Goal: Task Accomplishment & Management: Complete application form

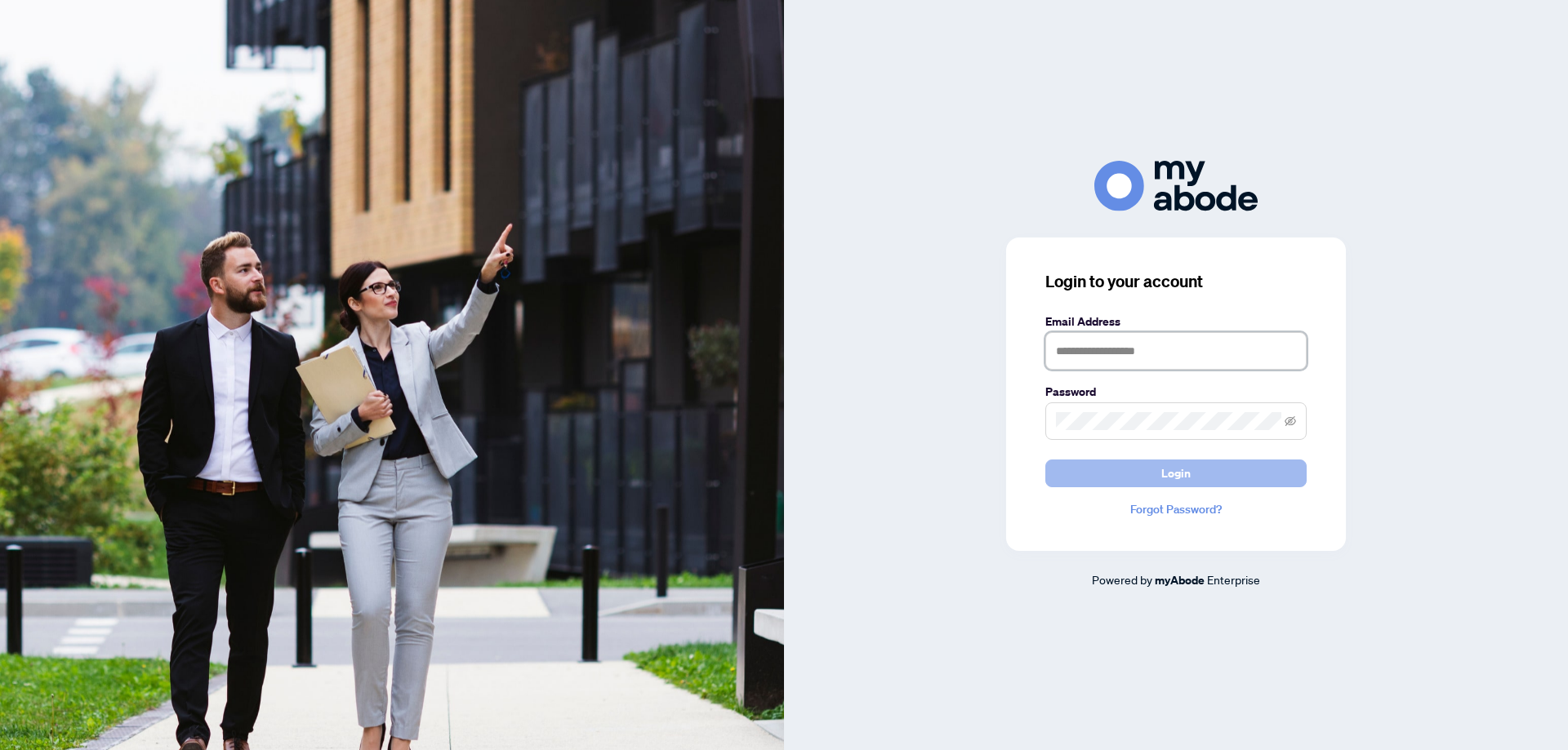
type input "**********"
click at [1168, 475] on span "Login" at bounding box center [1176, 473] width 29 height 26
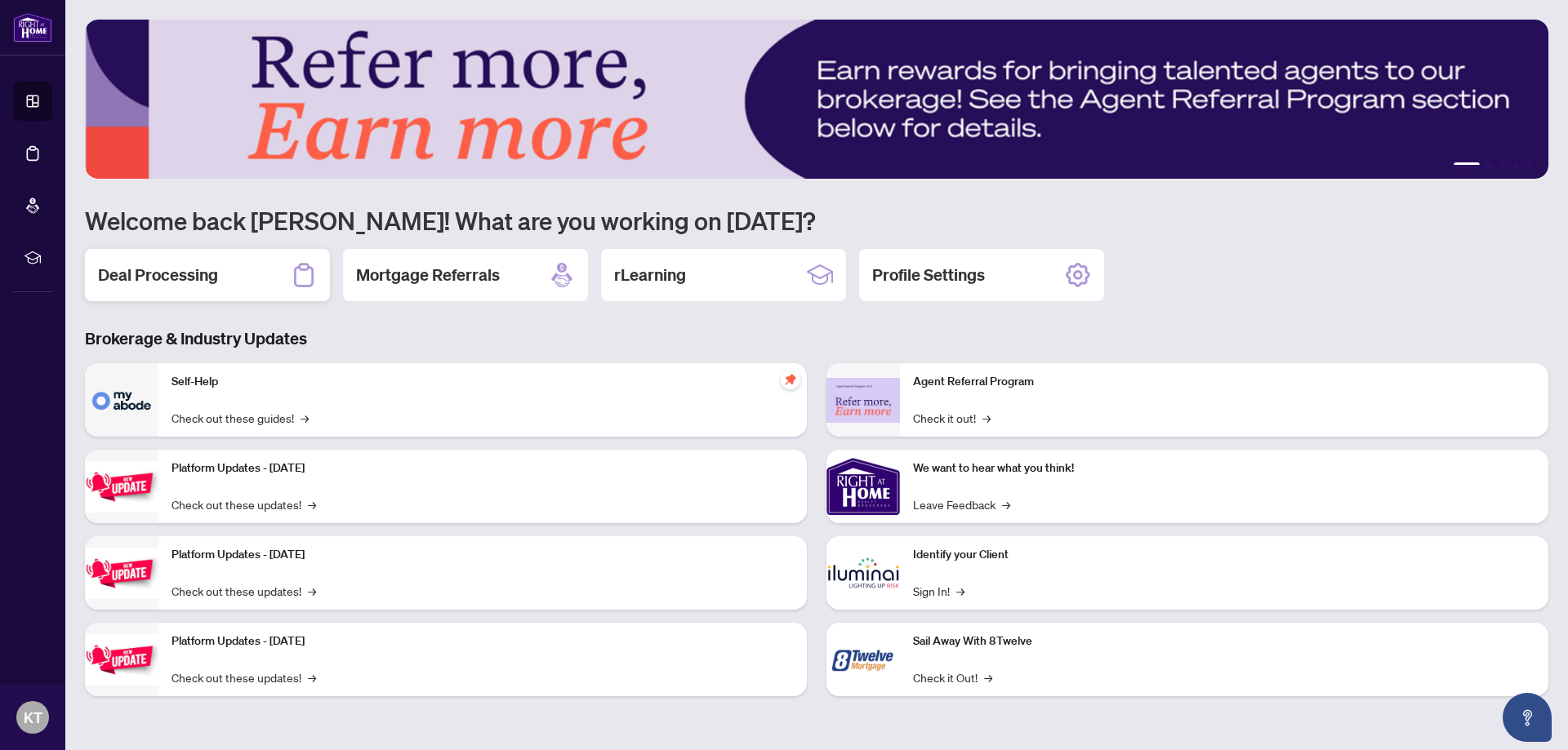
click at [192, 272] on h2 "Deal Processing" at bounding box center [158, 275] width 120 height 23
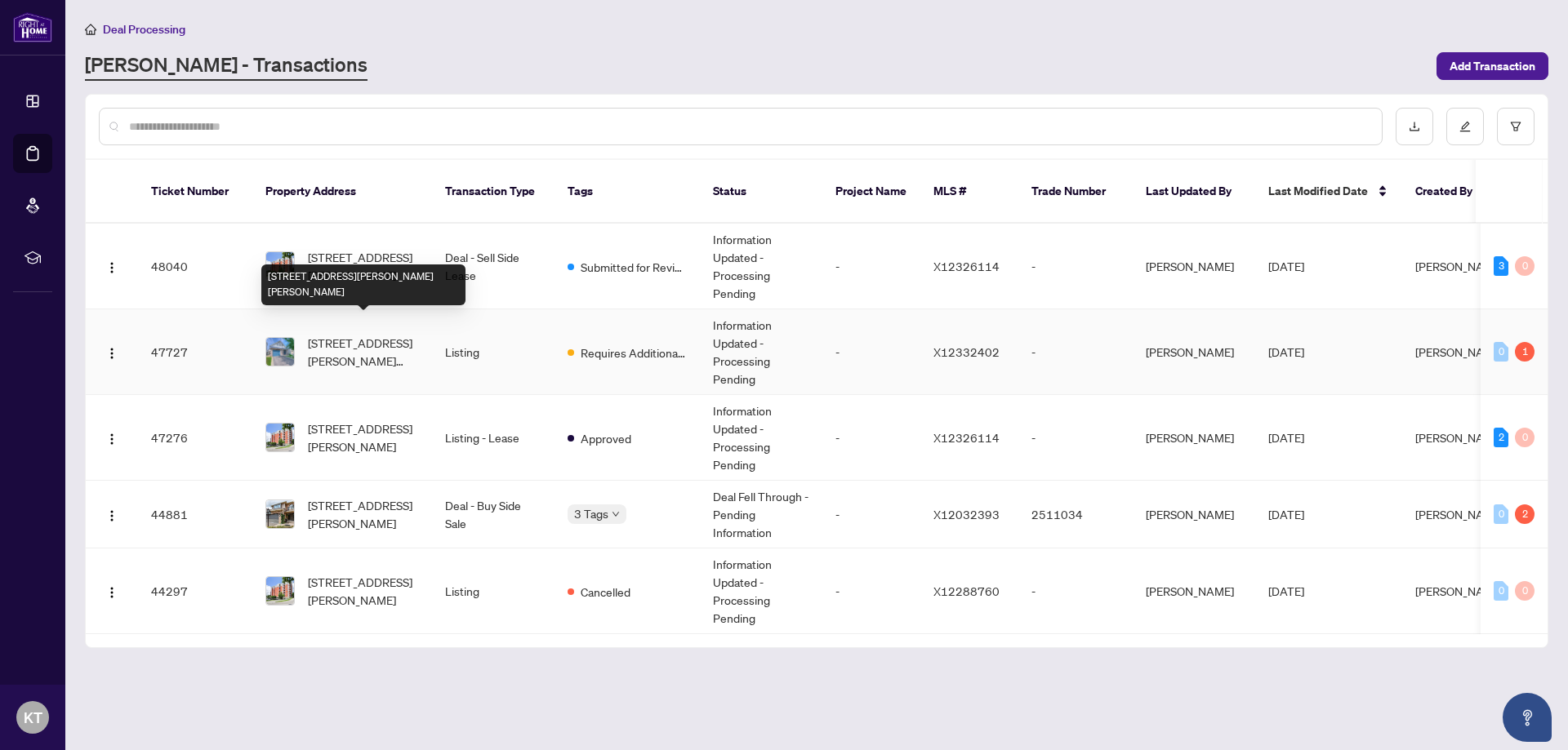
click at [333, 339] on span "304 Barton St, Hamilton, Ontario L8R 3P3, Canada" at bounding box center [363, 351] width 111 height 36
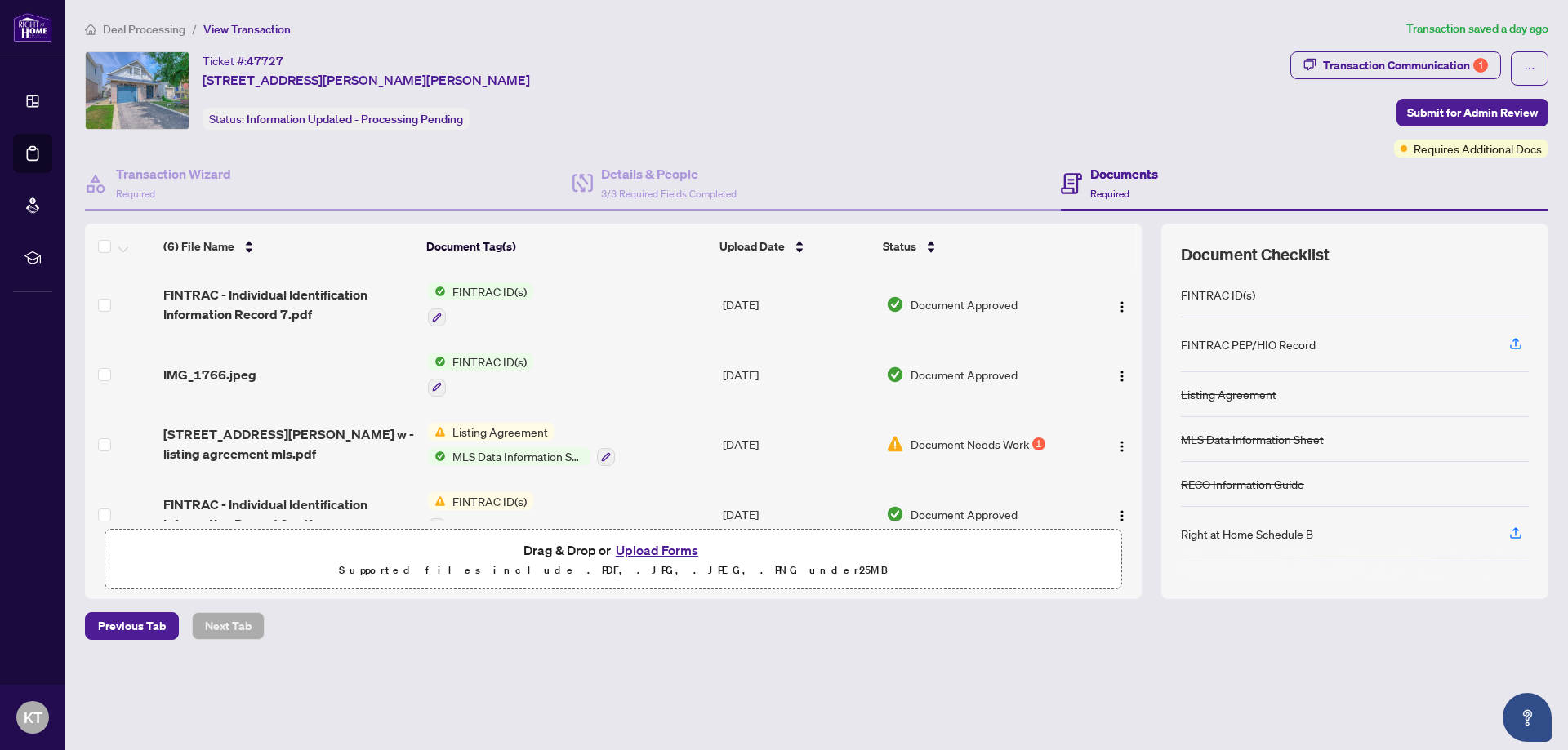
click at [497, 453] on span "MLS Data Information Sheet" at bounding box center [518, 456] width 144 height 18
click at [723, 456] on td "Aug/08/2025" at bounding box center [798, 445] width 164 height 70
click at [667, 546] on button "Upload Forms" at bounding box center [658, 551] width 93 height 21
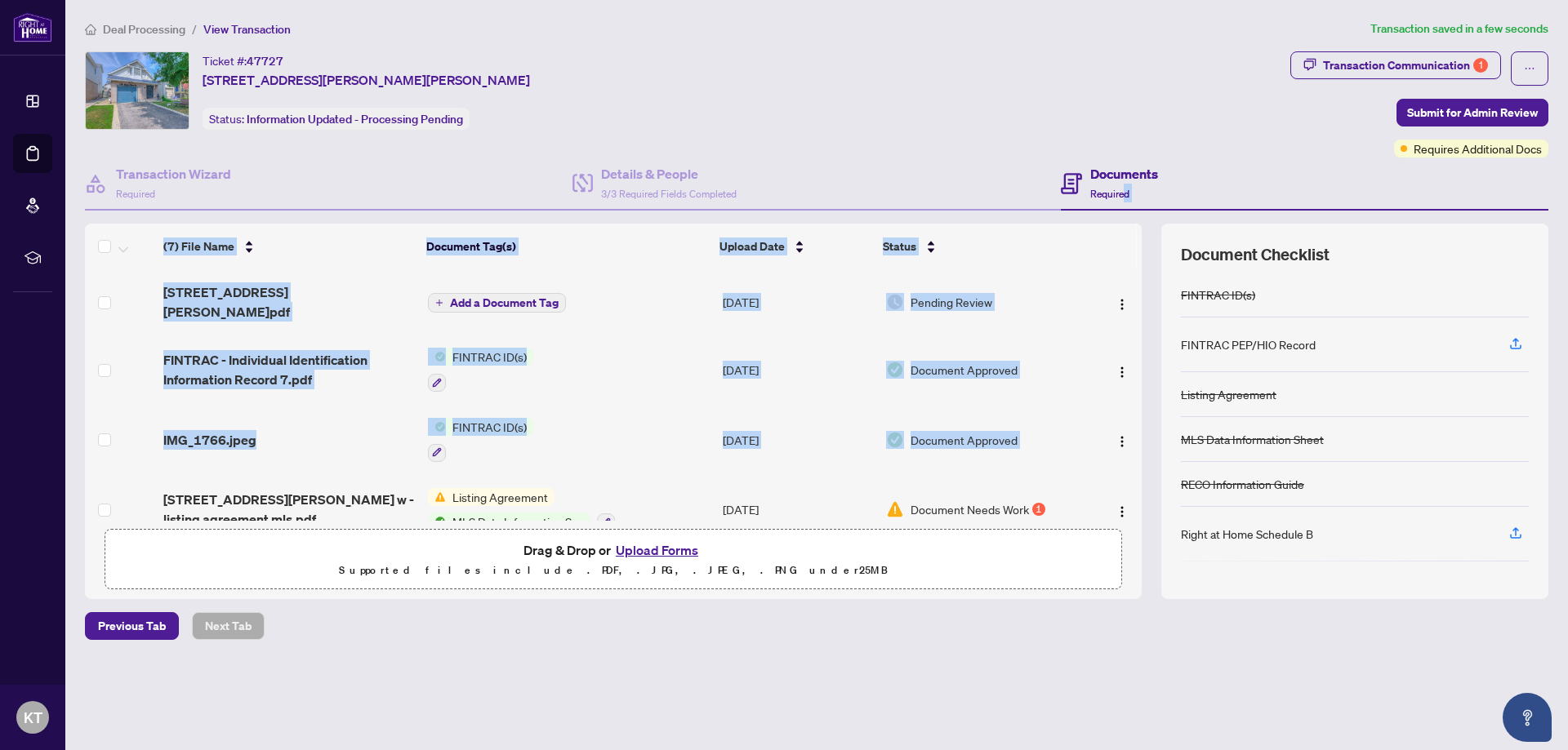
drag, startPoint x: 1128, startPoint y: 368, endPoint x: 1126, endPoint y: 194, distance: 174.0
click at [1126, 194] on div "Transaction Wizard Required Details & People 3/3 Required Fields Completed Docu…" at bounding box center [816, 378] width 1464 height 442
click at [1084, 335] on td at bounding box center [1112, 369] width 58 height 70
click at [545, 251] on th "Document Tag(s)" at bounding box center [567, 246] width 294 height 45
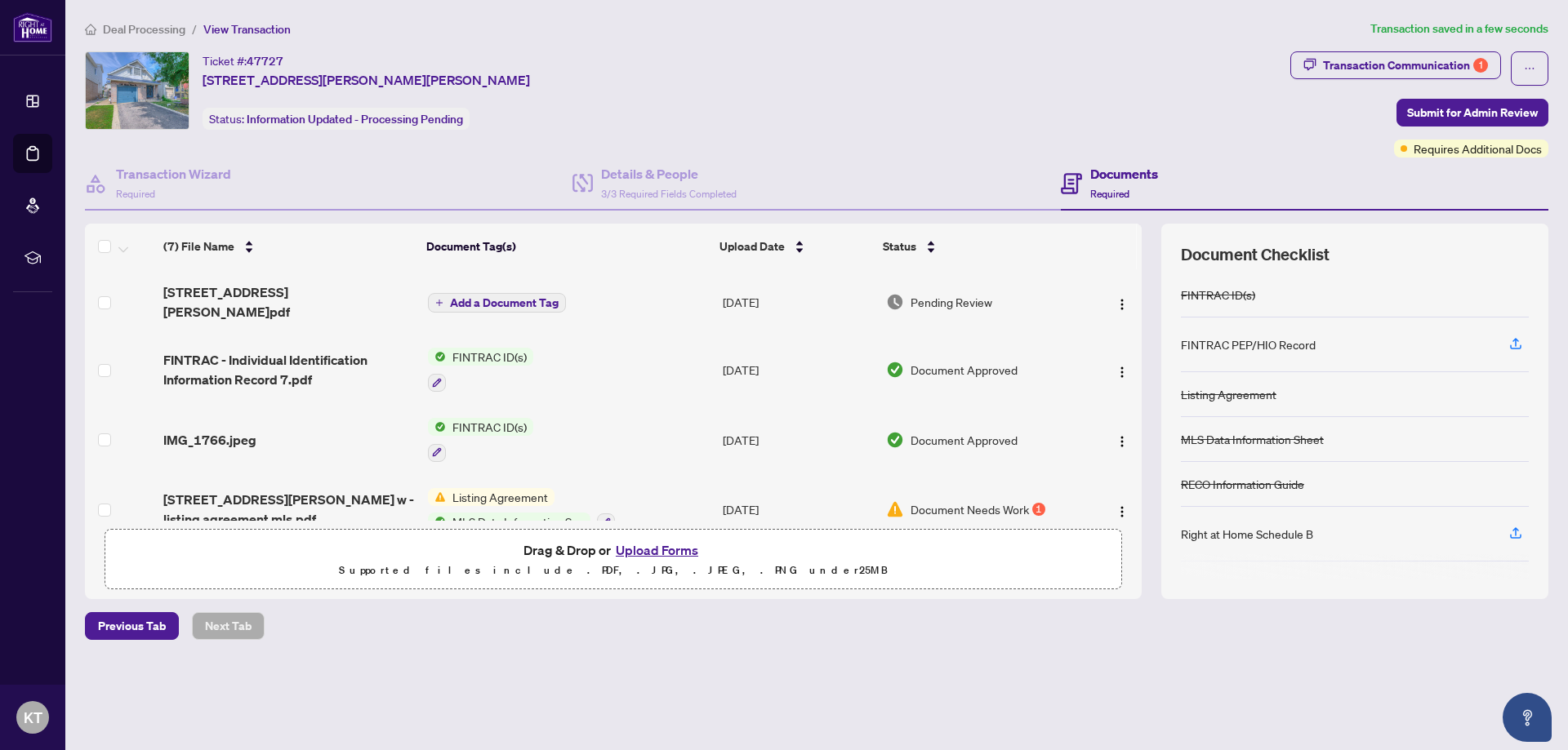
click at [495, 297] on span "Add a Document Tag" at bounding box center [505, 302] width 109 height 12
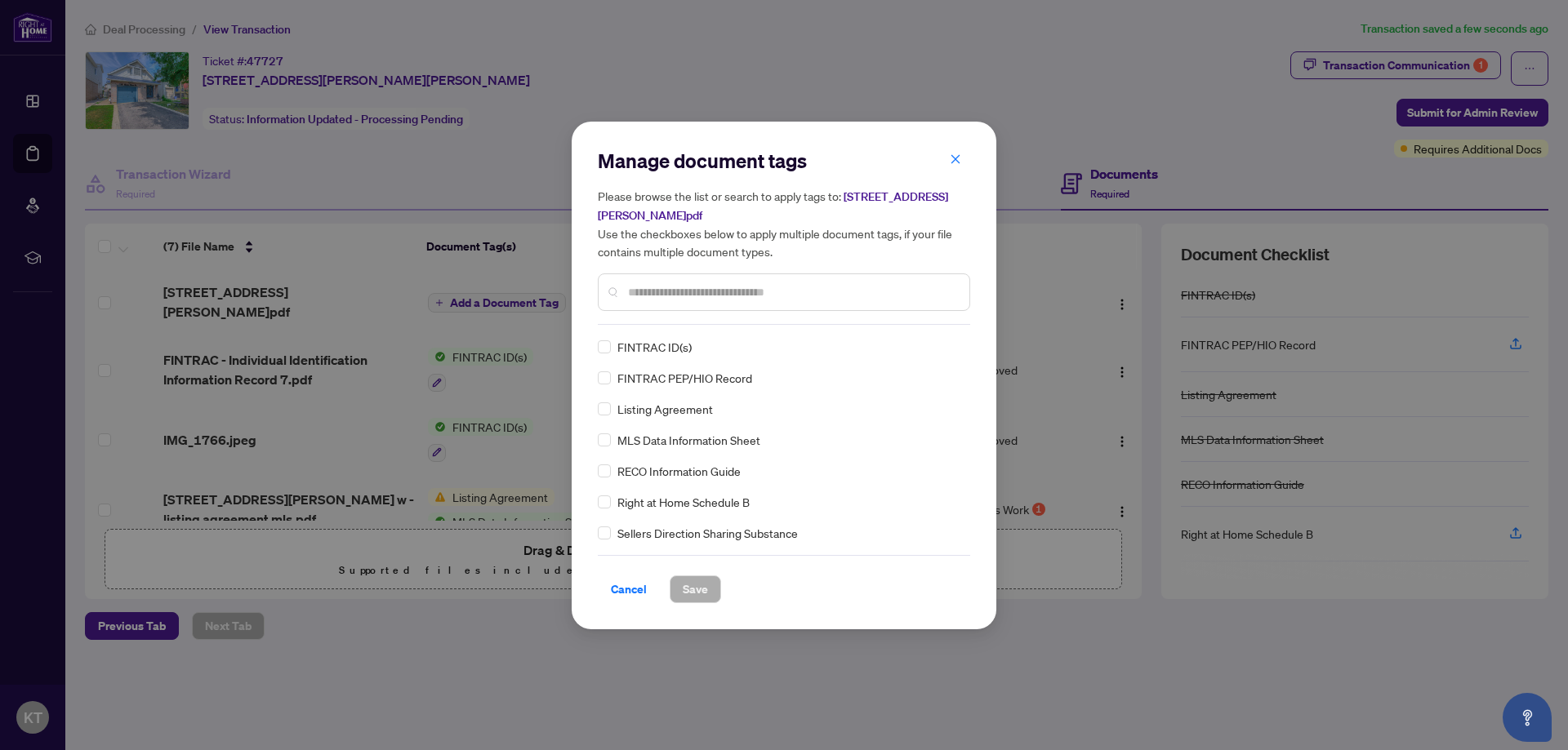
click at [514, 193] on div "Manage document tags Please browse the list or search to apply tags to: 304 Bar…" at bounding box center [784, 375] width 1568 height 750
click at [960, 165] on icon "close" at bounding box center [955, 159] width 12 height 12
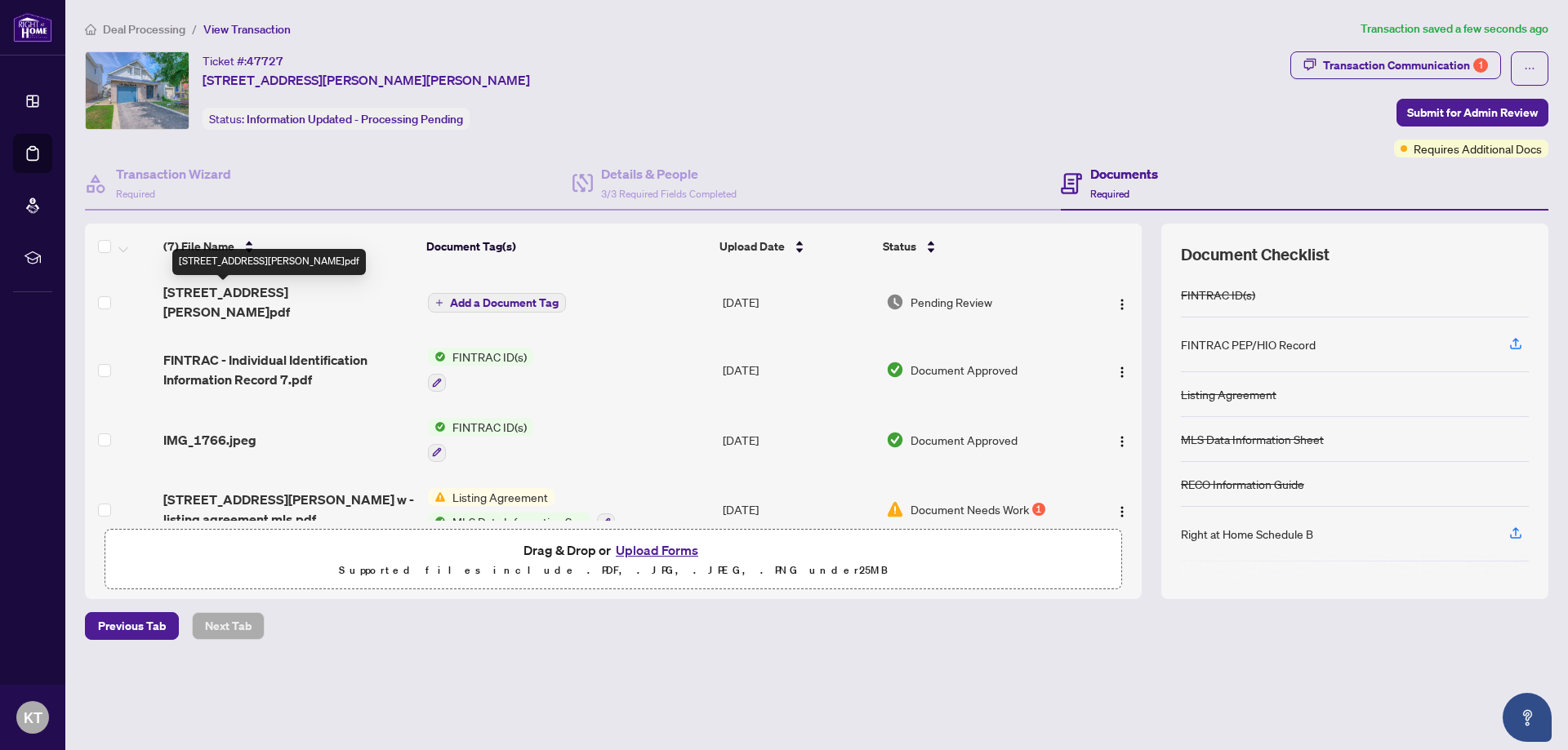
click at [247, 294] on span "304 Barton St w .pdf" at bounding box center [289, 302] width 252 height 39
drag, startPoint x: 279, startPoint y: 285, endPoint x: 790, endPoint y: 667, distance: 638.0
click at [783, 675] on div "Deal Processing / View Transaction Transaction saved 3 minutes ago Ticket #: 47…" at bounding box center [816, 359] width 1476 height 678
click at [649, 552] on button "Upload Forms" at bounding box center [658, 551] width 93 height 21
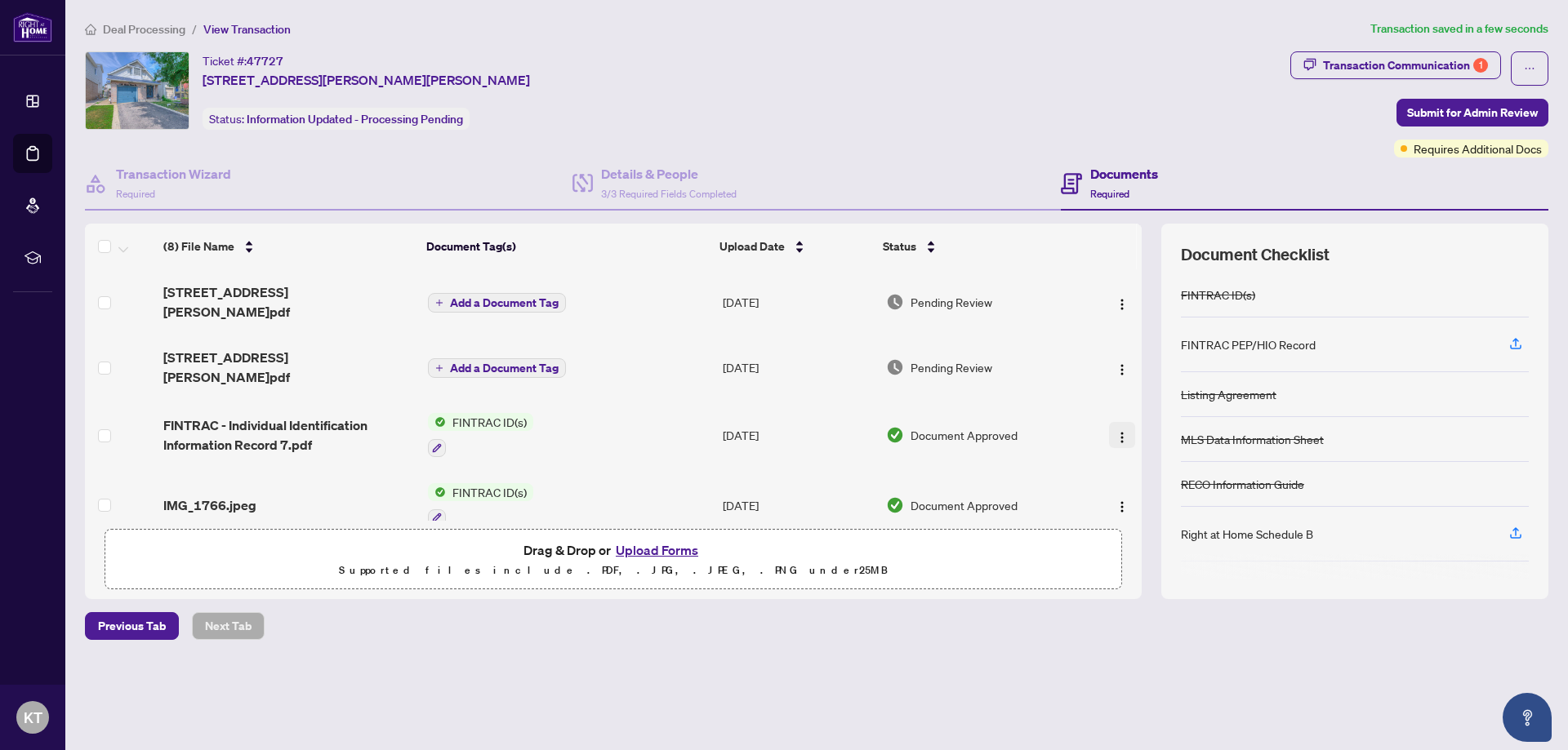
drag, startPoint x: 1119, startPoint y: 351, endPoint x: 1112, endPoint y: 414, distance: 63.4
click at [1116, 431] on img "button" at bounding box center [1122, 438] width 13 height 13
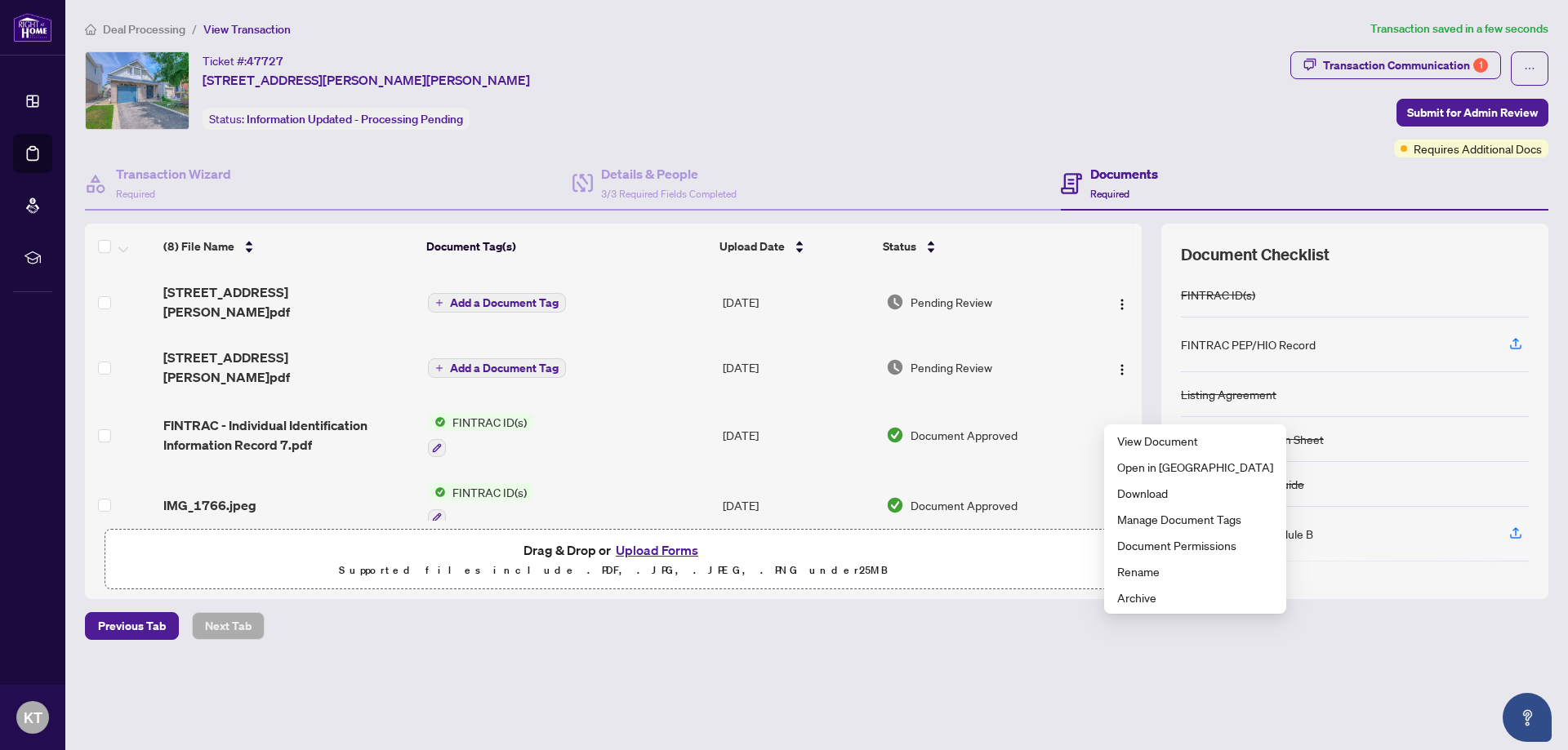
drag, startPoint x: 1009, startPoint y: 553, endPoint x: 1047, endPoint y: 572, distance: 42.5
click at [1009, 554] on div "Drag & Drop or Upload Forms Supported files include .PDF, .JPG, .JPEG, .PNG und…" at bounding box center [613, 560] width 997 height 41
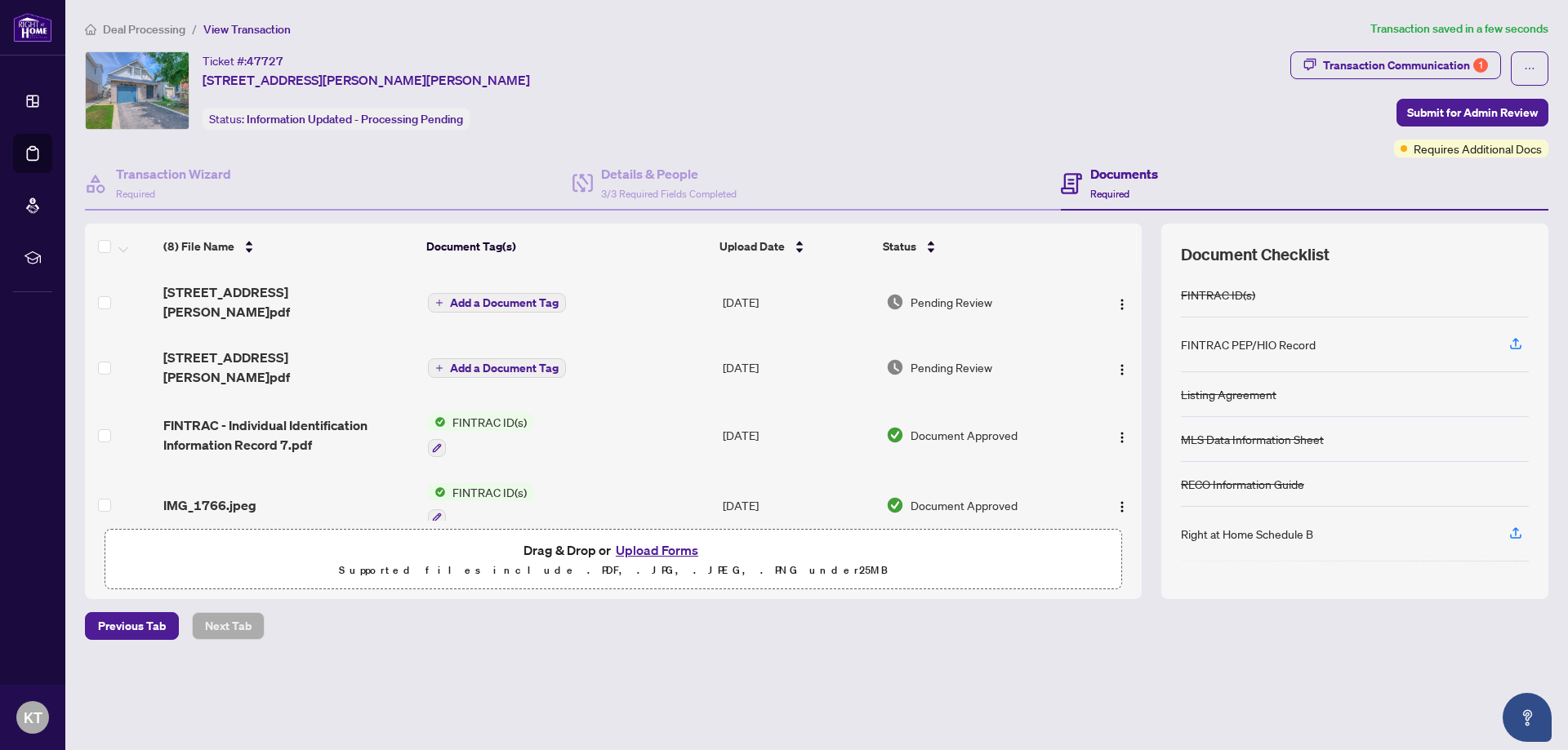
drag, startPoint x: 1104, startPoint y: 680, endPoint x: 1093, endPoint y: 601, distance: 79.8
click at [1104, 679] on div "Deal Processing / View Transaction Transaction saved in a few seconds Ticket #:…" at bounding box center [816, 359] width 1476 height 678
drag, startPoint x: 1143, startPoint y: 323, endPoint x: 1144, endPoint y: 346, distance: 23.0
click at [1144, 346] on div "(8) File Name Document Tag(s) Upload Date Status 304 Barton St W .pdf Add a Doc…" at bounding box center [816, 411] width 1464 height 375
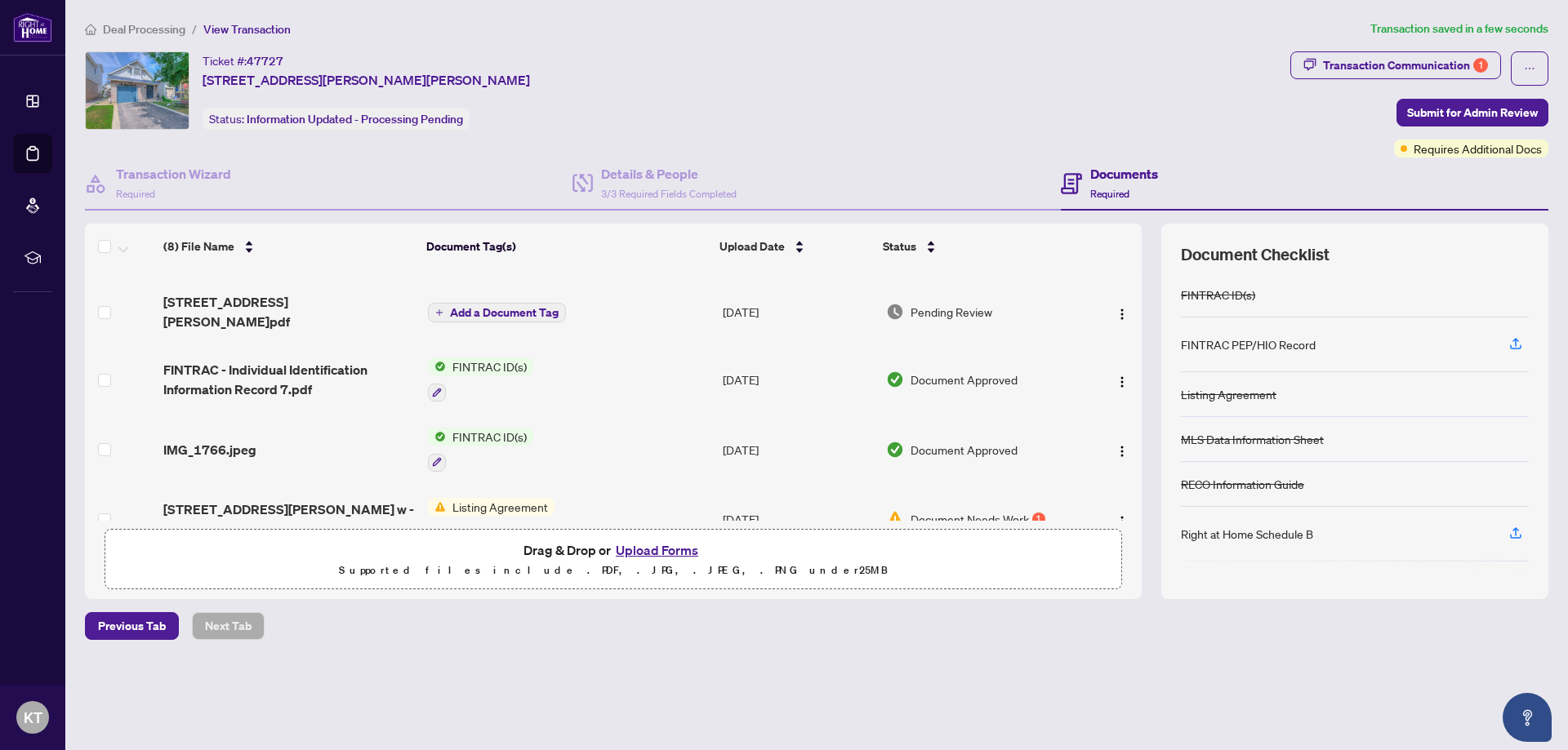
drag, startPoint x: 1134, startPoint y: 363, endPoint x: 1135, endPoint y: 383, distance: 20.0
click at [1135, 383] on td at bounding box center [1112, 379] width 58 height 70
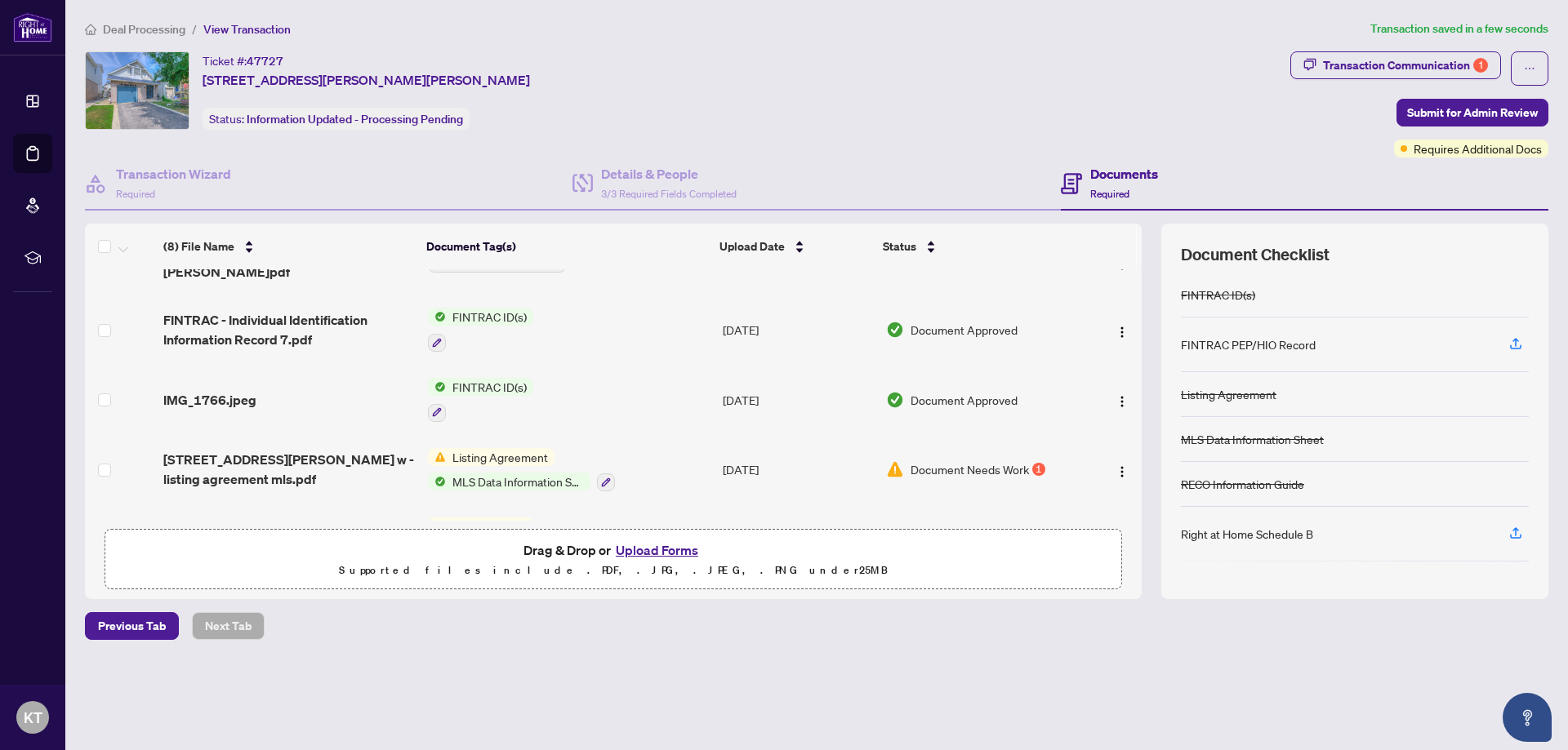
scroll to position [115, 0]
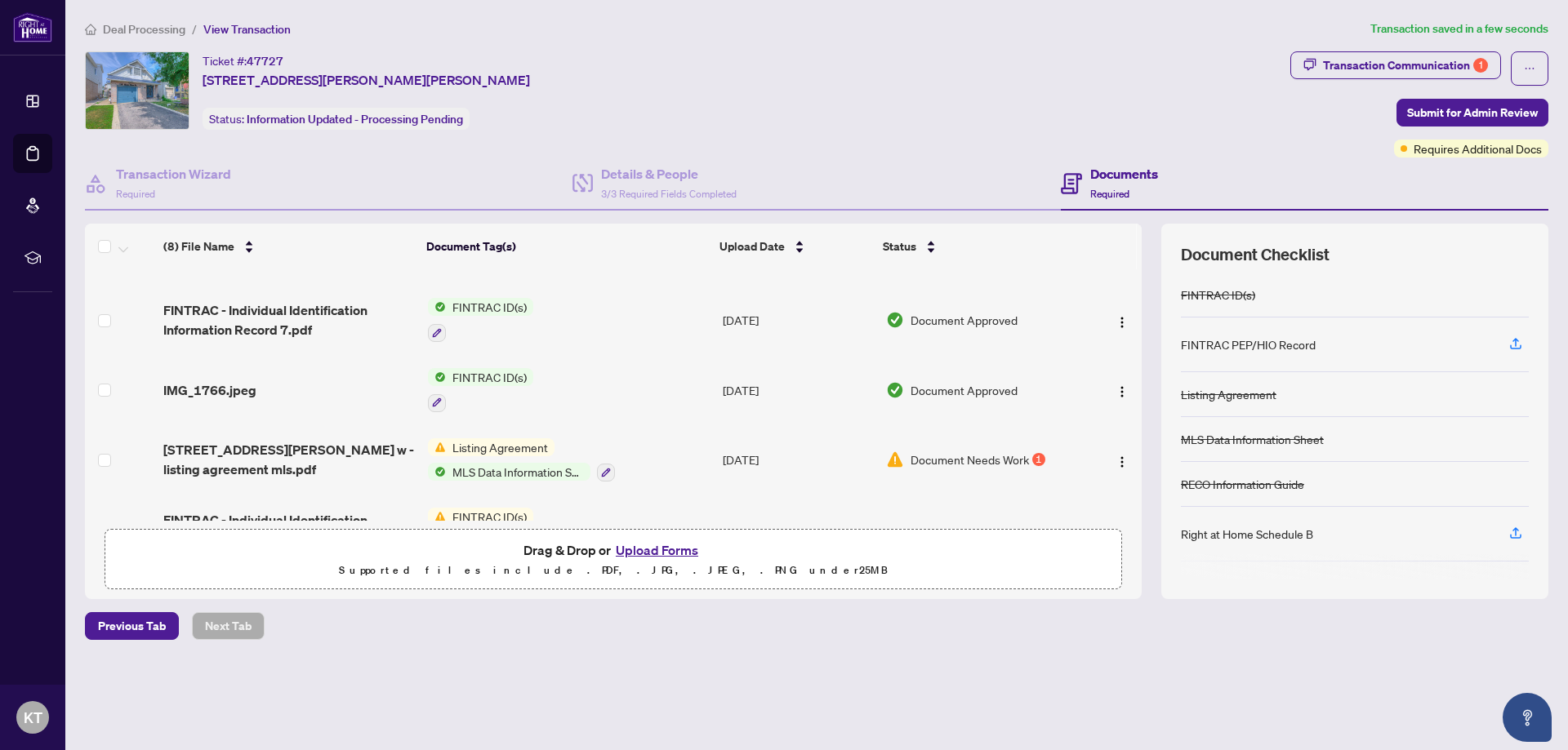
click at [950, 451] on span "Document Needs Work" at bounding box center [969, 460] width 118 height 18
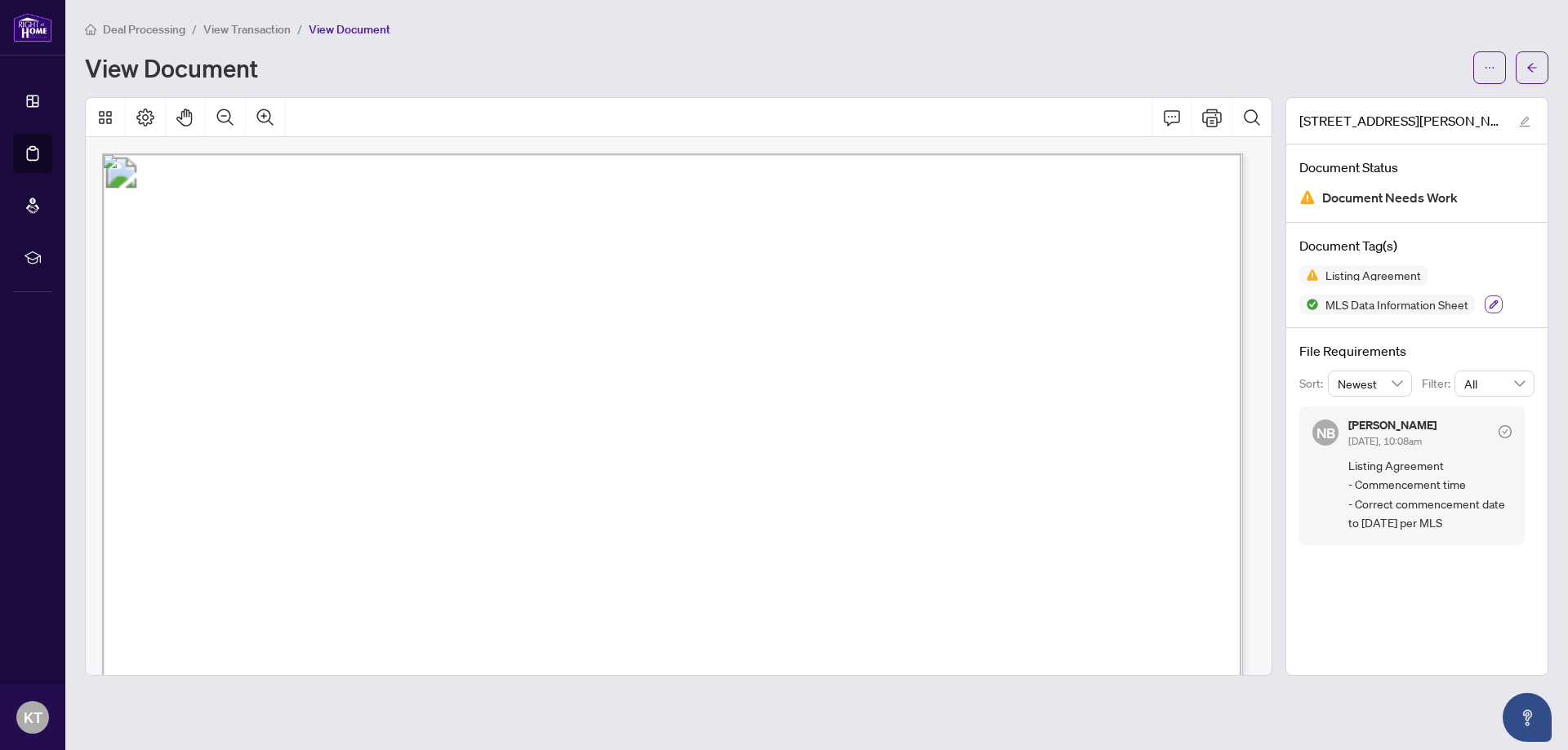
click at [1489, 302] on icon "button" at bounding box center [1493, 304] width 10 height 10
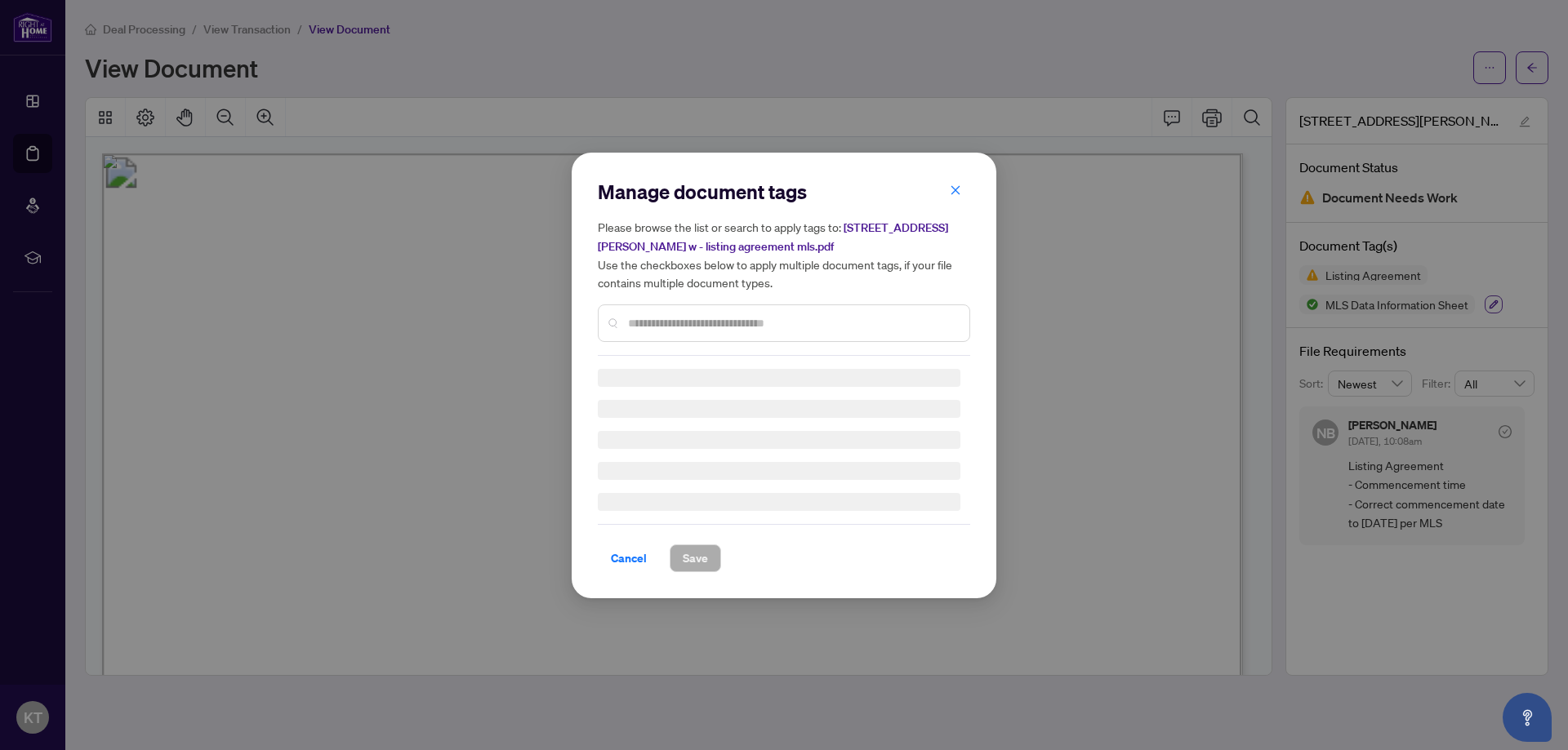
click at [1488, 302] on div "Manage document tags Please browse the list or search to apply tags to: 304 bar…" at bounding box center [784, 375] width 1568 height 750
click at [1193, 230] on div "Manage document tags Please browse the list or search to apply tags to: 304 bar…" at bounding box center [784, 375] width 1568 height 750
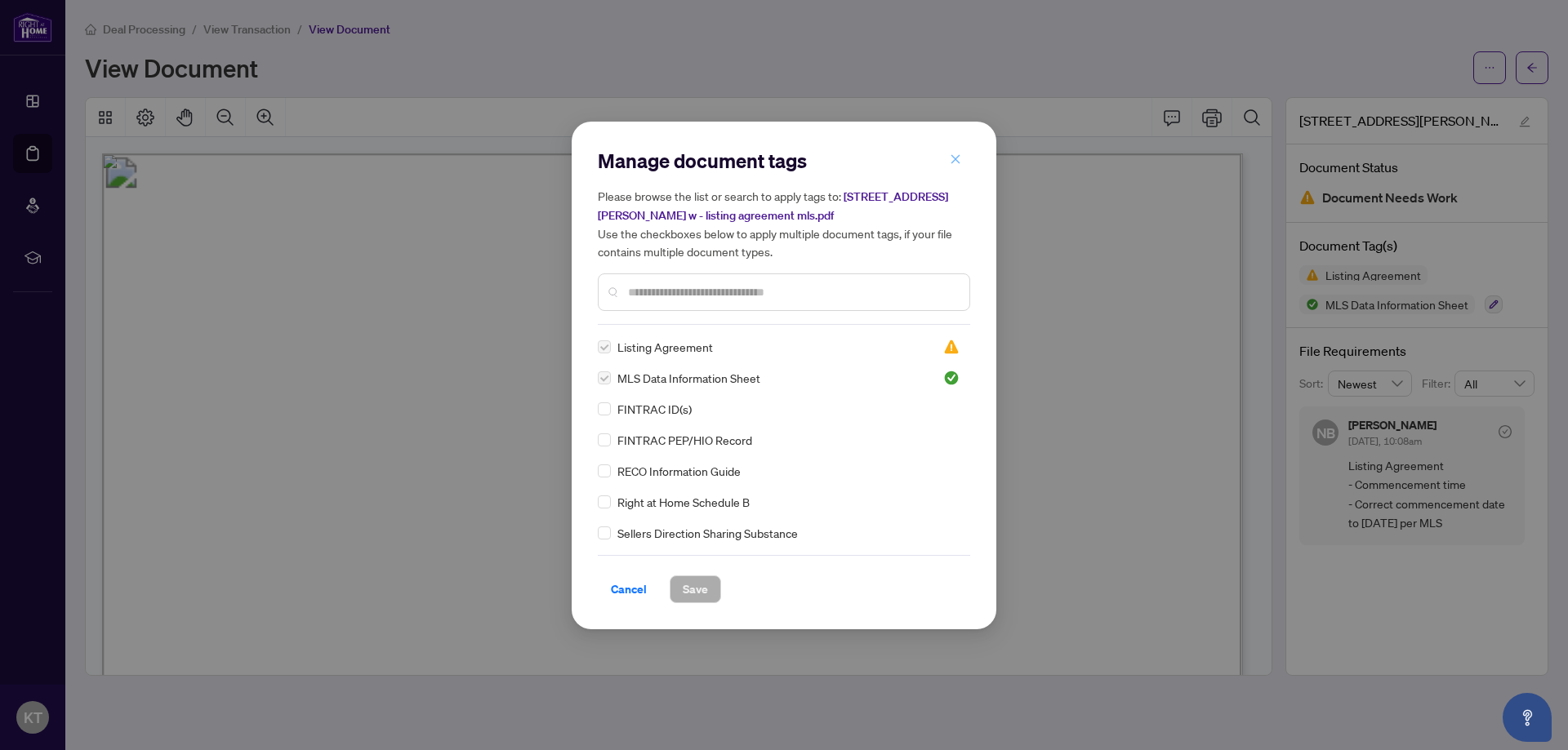
click at [958, 157] on icon "close" at bounding box center [955, 159] width 12 height 12
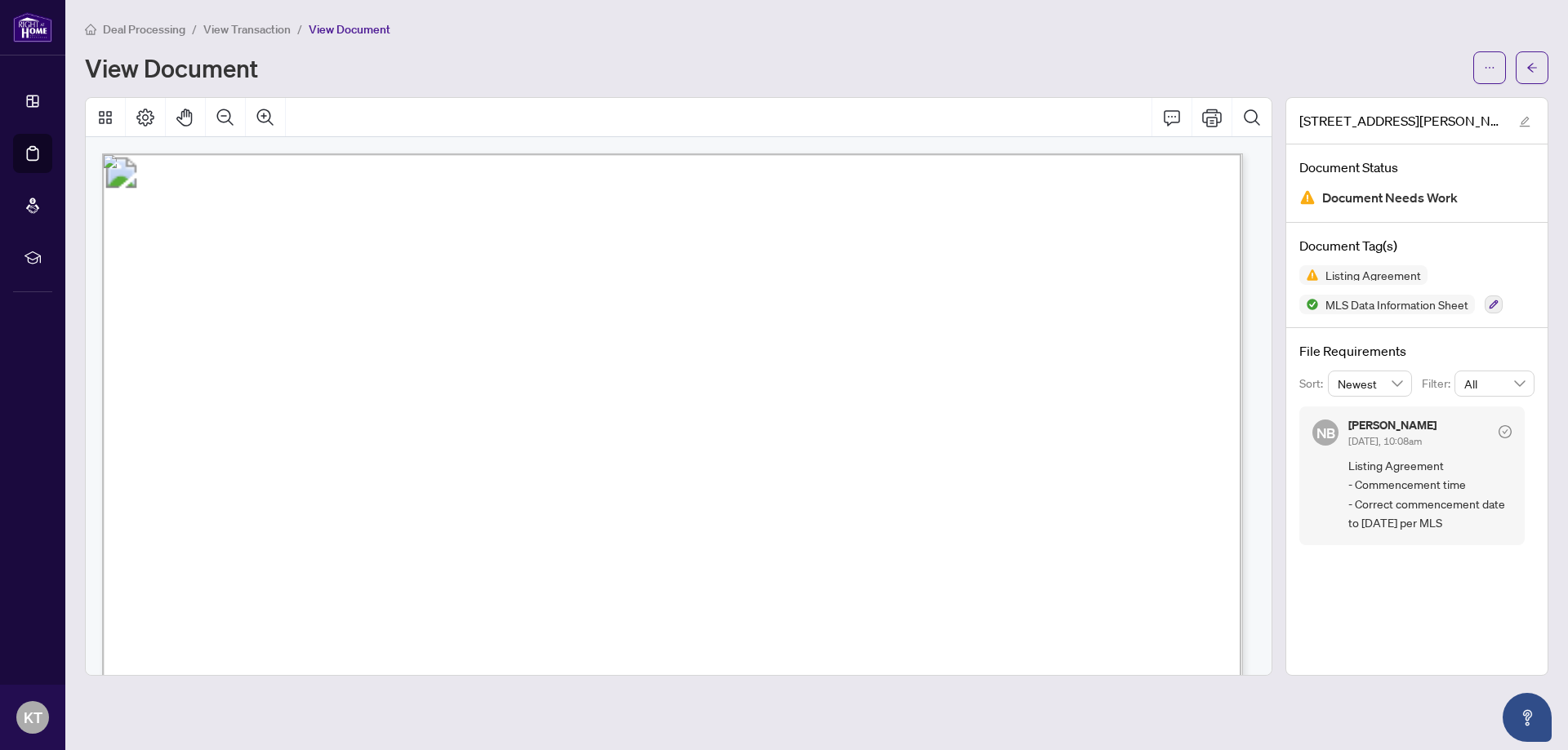
drag, startPoint x: 1181, startPoint y: 12, endPoint x: 1172, endPoint y: 19, distance: 11.4
click at [1175, 15] on main "Deal Processing / View Transaction / View Document View Document 304 barton st …" at bounding box center [816, 375] width 1503 height 750
click at [1367, 198] on span "Document Needs Work" at bounding box center [1390, 198] width 135 height 22
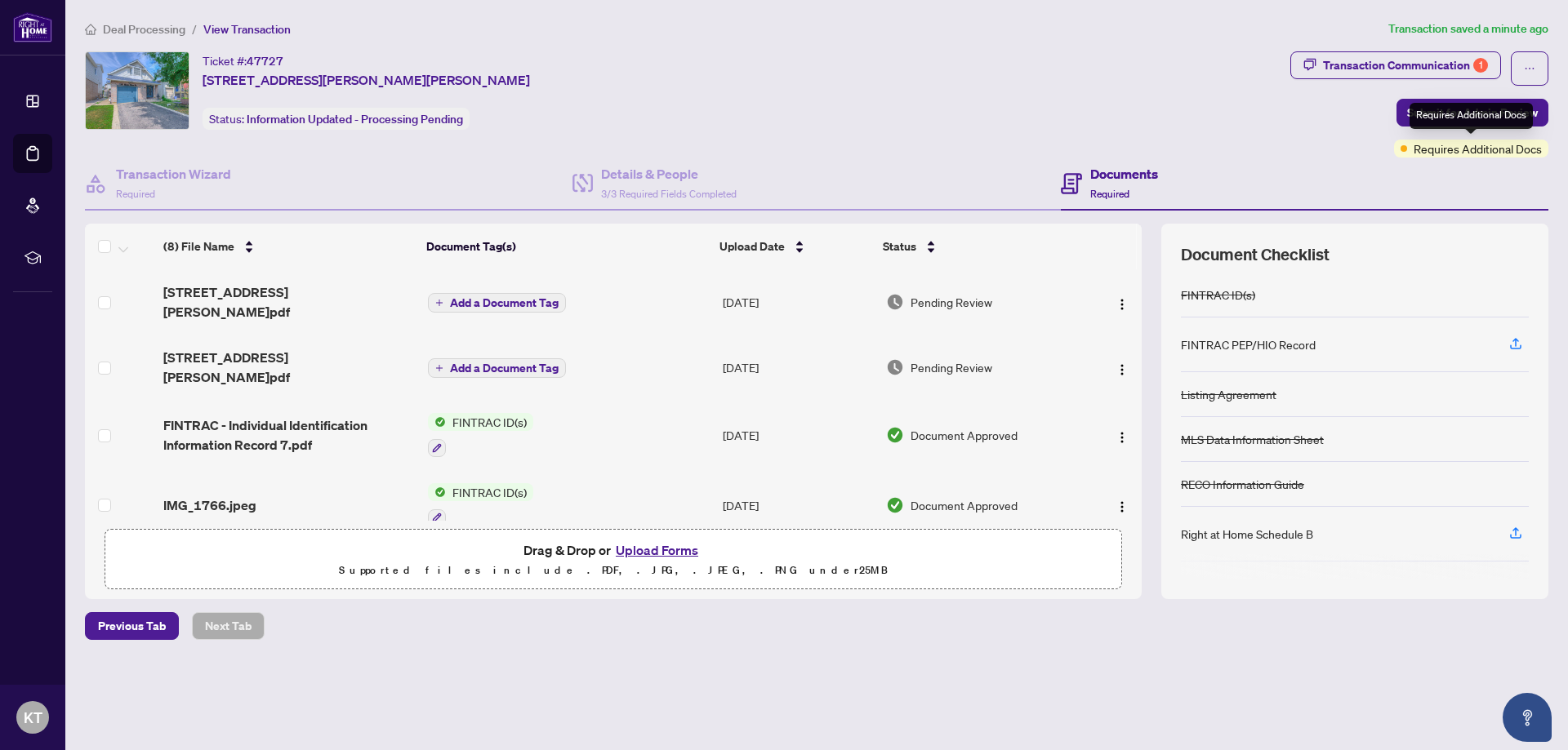
click at [1448, 152] on span "Requires Additional Docs" at bounding box center [1478, 149] width 128 height 18
click at [1435, 113] on span "Submit for Admin Review" at bounding box center [1472, 112] width 131 height 26
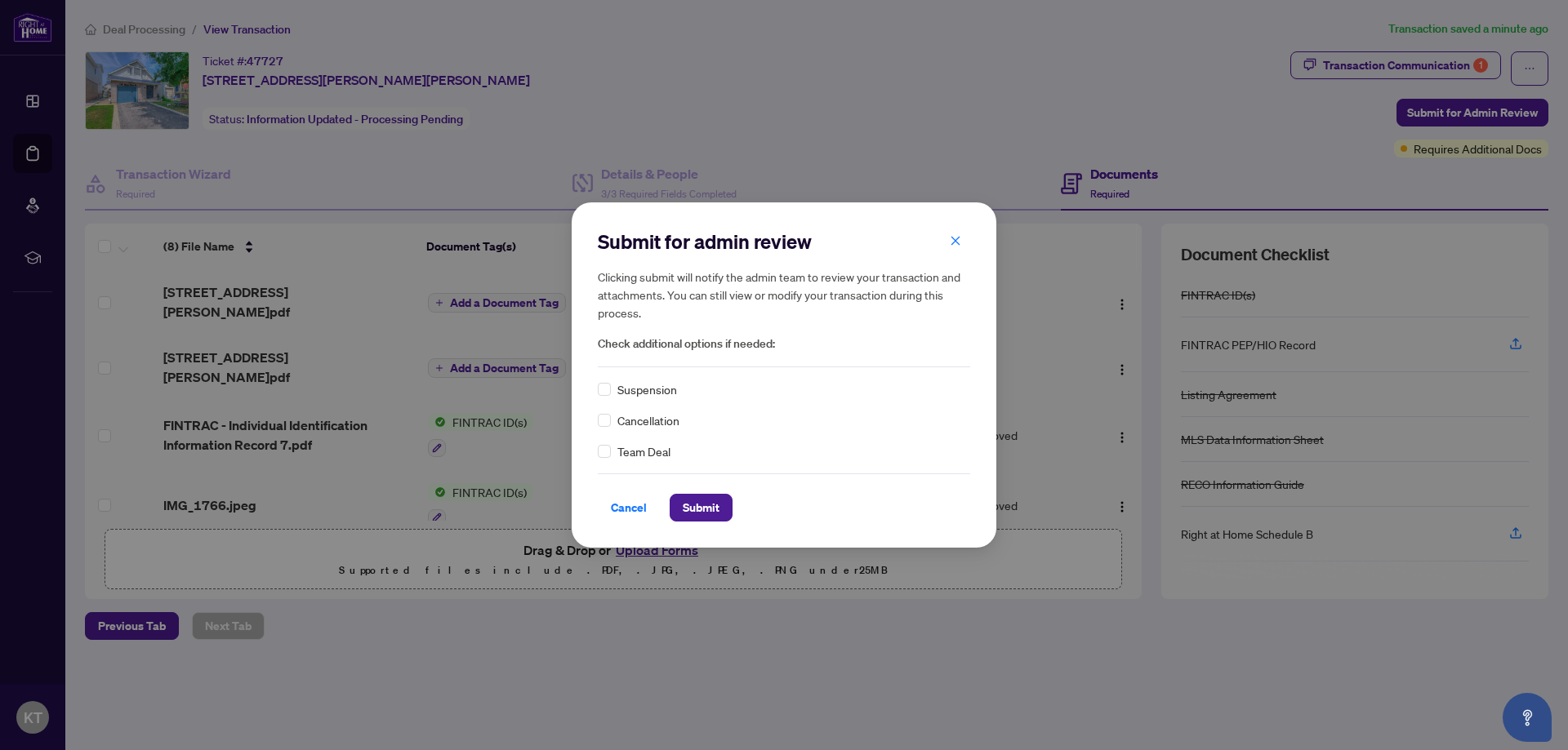
drag, startPoint x: 1164, startPoint y: 114, endPoint x: 1234, endPoint y: 77, distance: 79.2
click at [1168, 112] on div "Submit for admin review Clicking submit will notify the admin team to review yo…" at bounding box center [784, 375] width 1568 height 750
click at [630, 504] on span "Cancel" at bounding box center [629, 507] width 36 height 26
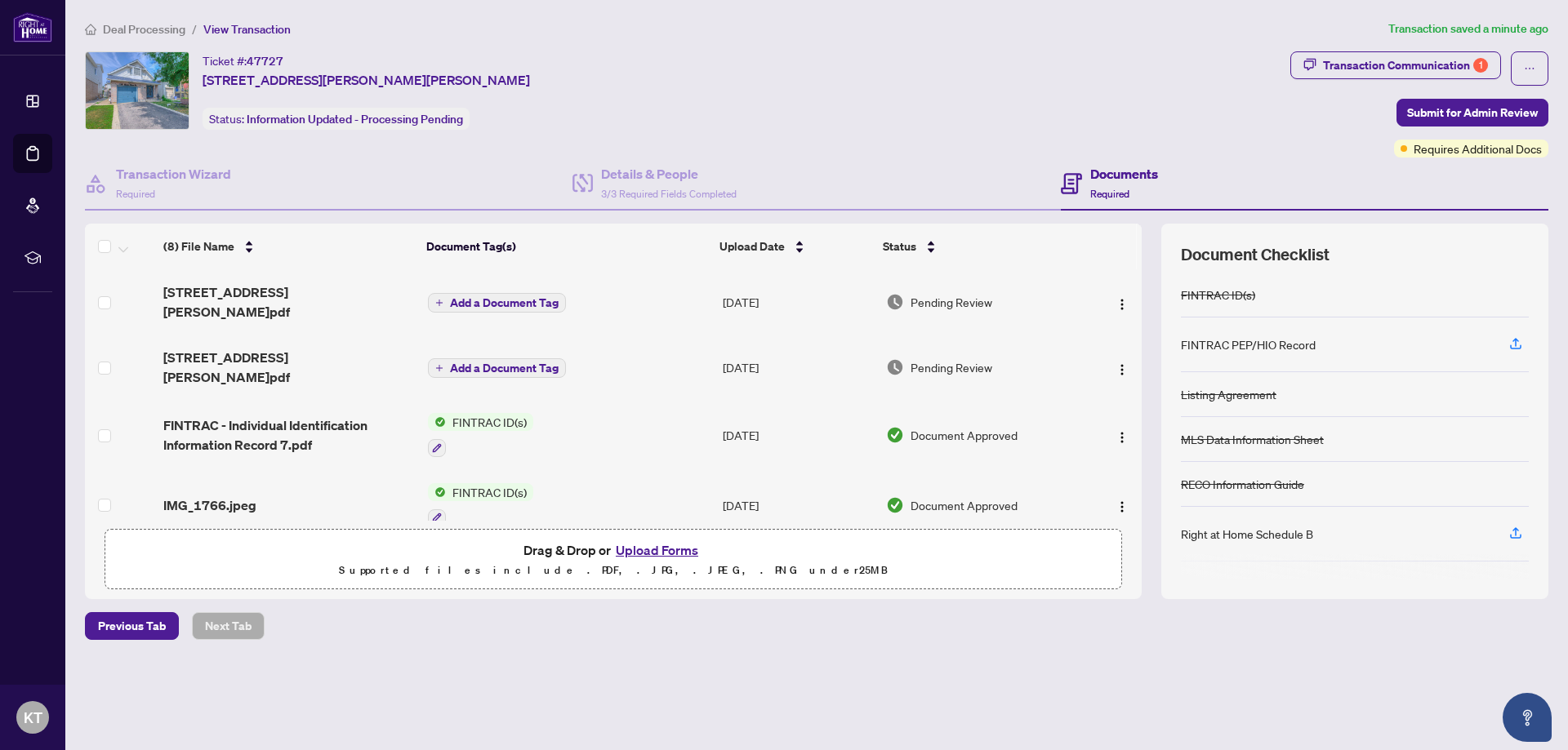
drag, startPoint x: 1142, startPoint y: 306, endPoint x: 1142, endPoint y: 348, distance: 42.0
click at [1142, 348] on div "(8) File Name Document Tag(s) Upload Date Status 304 Barton St W .pdf Add a Doc…" at bounding box center [816, 411] width 1464 height 375
drag, startPoint x: 1143, startPoint y: 333, endPoint x: 1140, endPoint y: 402, distance: 69.1
click at [1141, 422] on div "(8) File Name Document Tag(s) Upload Date Status 304 Barton St W .pdf Add a Doc…" at bounding box center [816, 411] width 1464 height 375
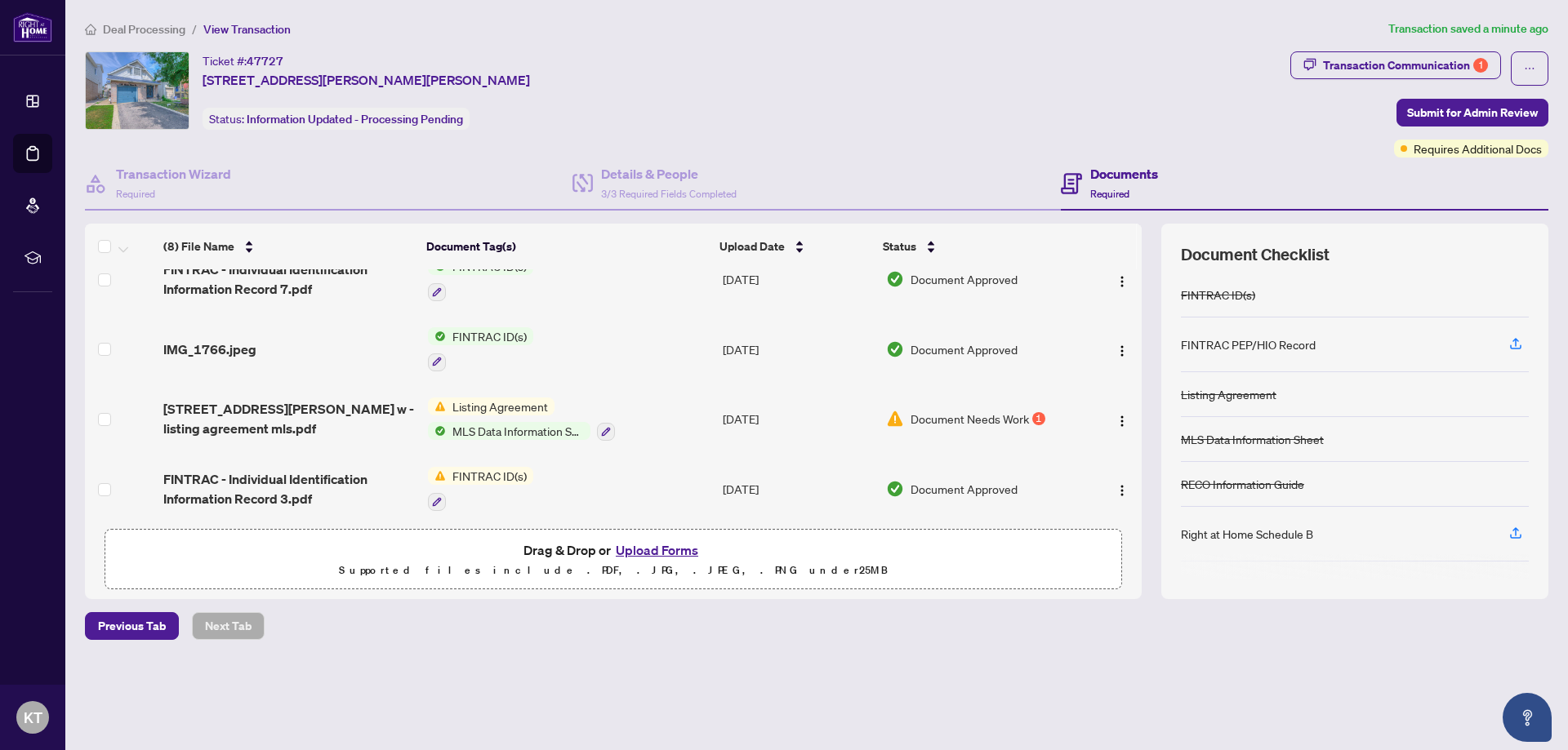
scroll to position [141, 0]
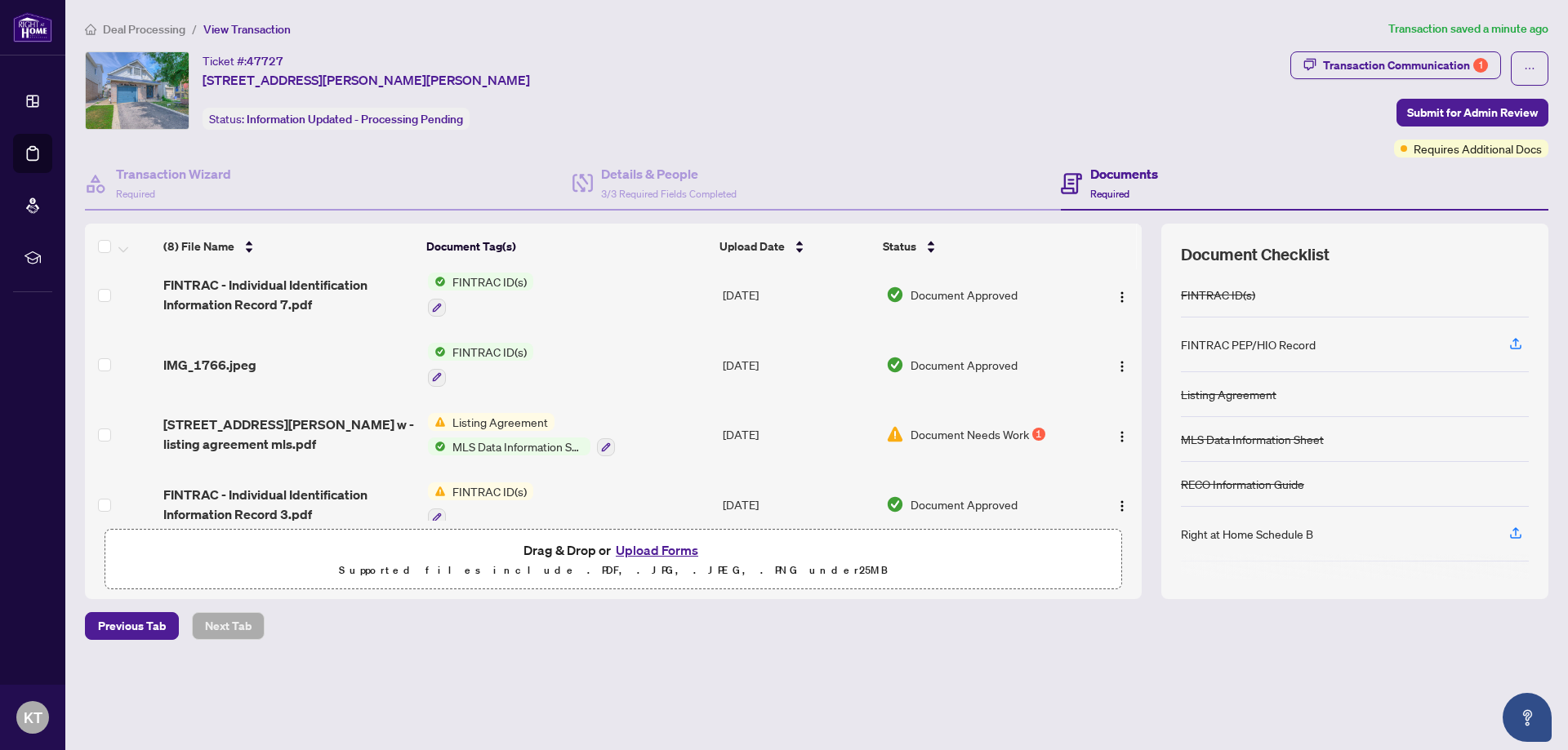
drag, startPoint x: 1143, startPoint y: 365, endPoint x: 1138, endPoint y: 373, distance: 9.4
click at [1138, 373] on div "(8) File Name Document Tag(s) Upload Date Status 304 Barton St W .pdf Add a Doc…" at bounding box center [816, 411] width 1464 height 375
drag, startPoint x: 1136, startPoint y: 373, endPoint x: 1136, endPoint y: 391, distance: 18.0
click at [1136, 400] on td at bounding box center [1112, 435] width 58 height 70
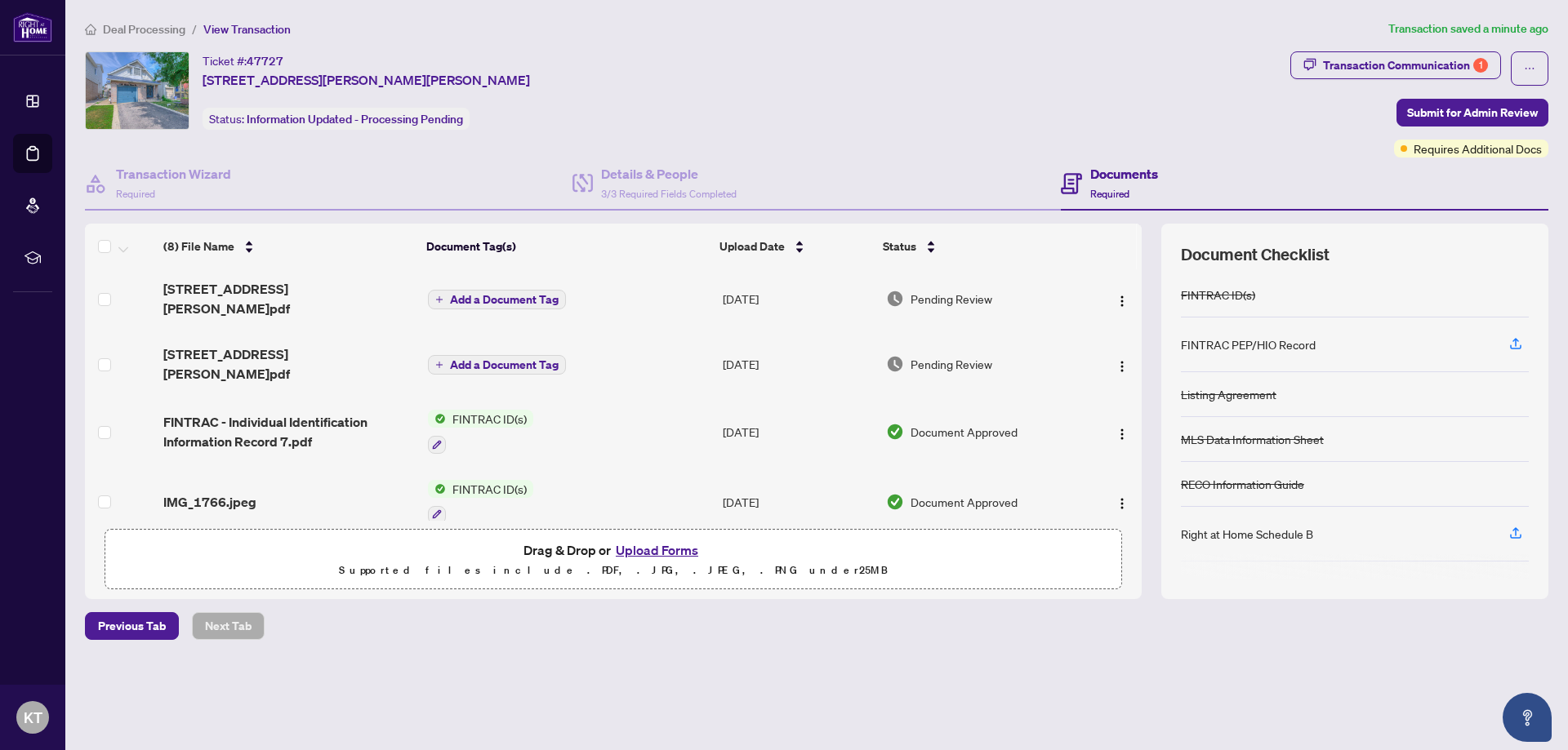
scroll to position [0, 0]
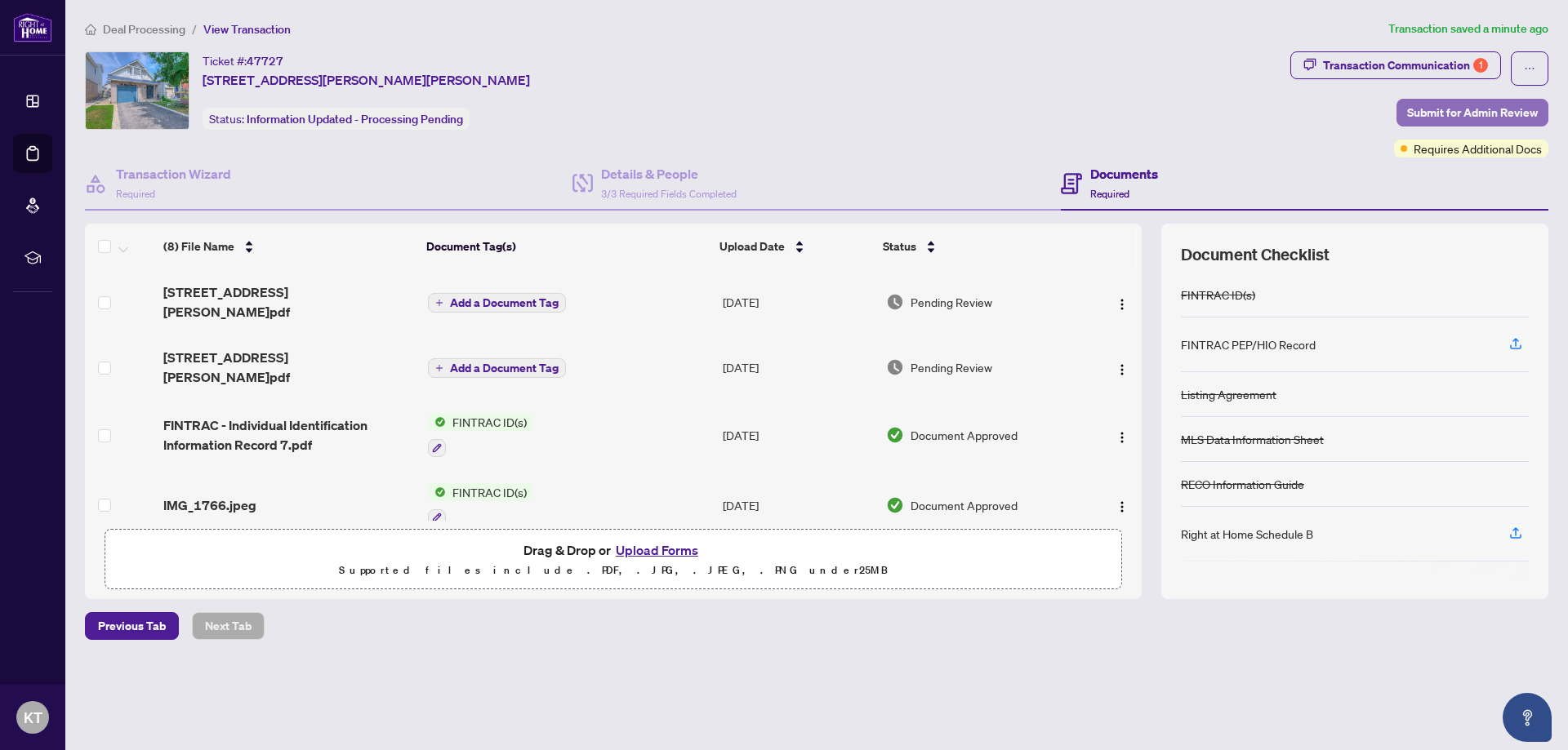
click at [1433, 102] on span "Submit for Admin Review" at bounding box center [1472, 112] width 131 height 26
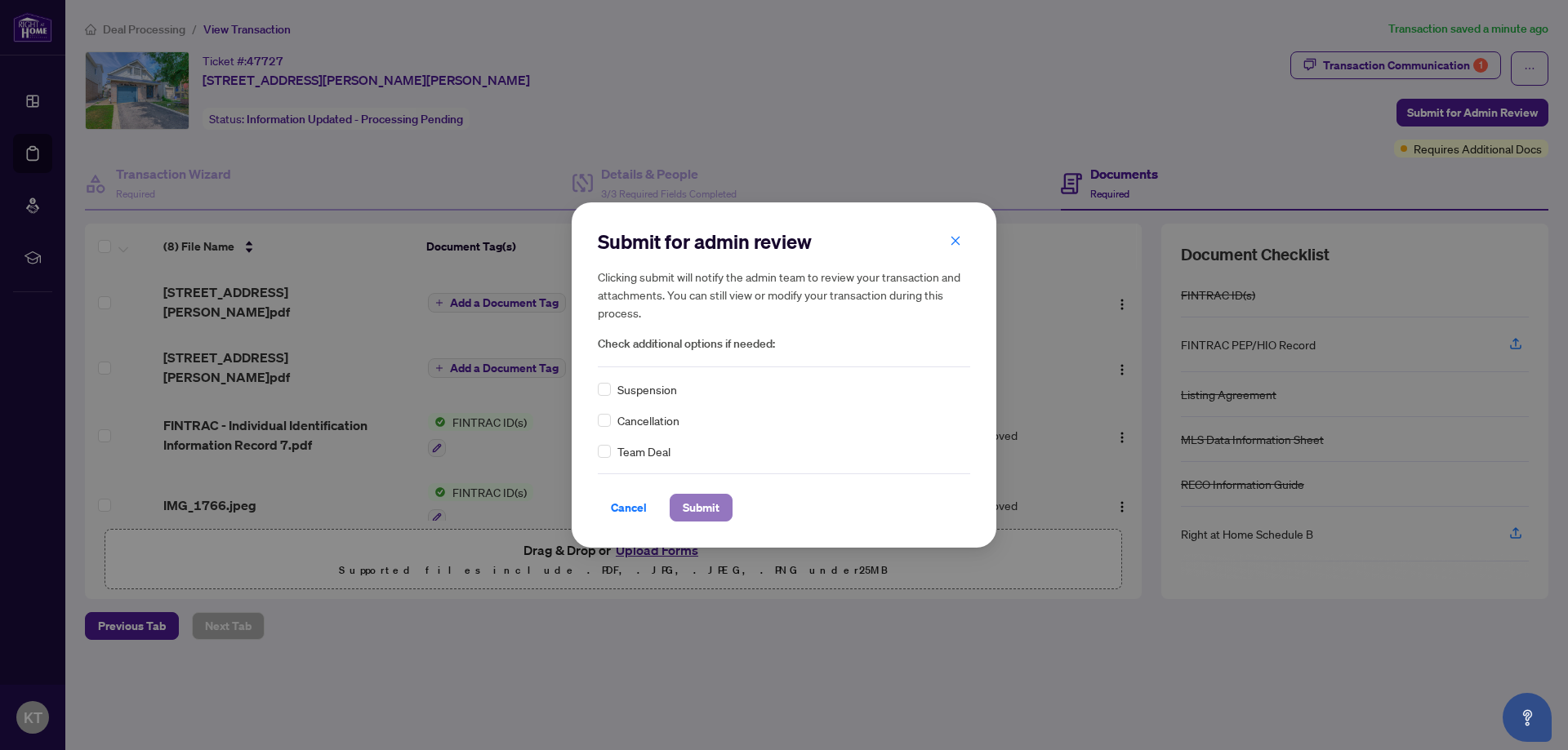
click at [699, 504] on span "Submit" at bounding box center [700, 507] width 36 height 26
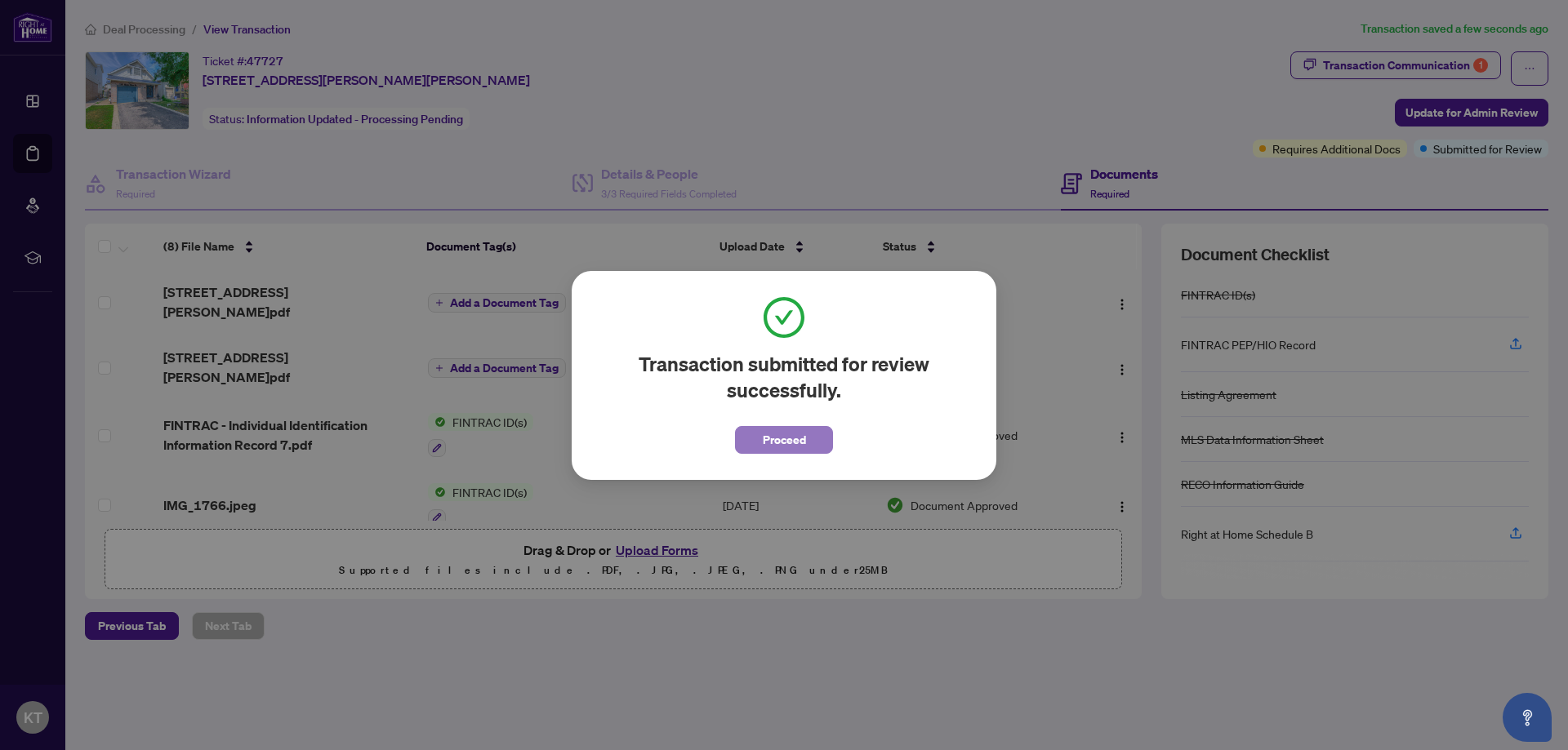
click at [790, 440] on span "Proceed" at bounding box center [784, 440] width 44 height 26
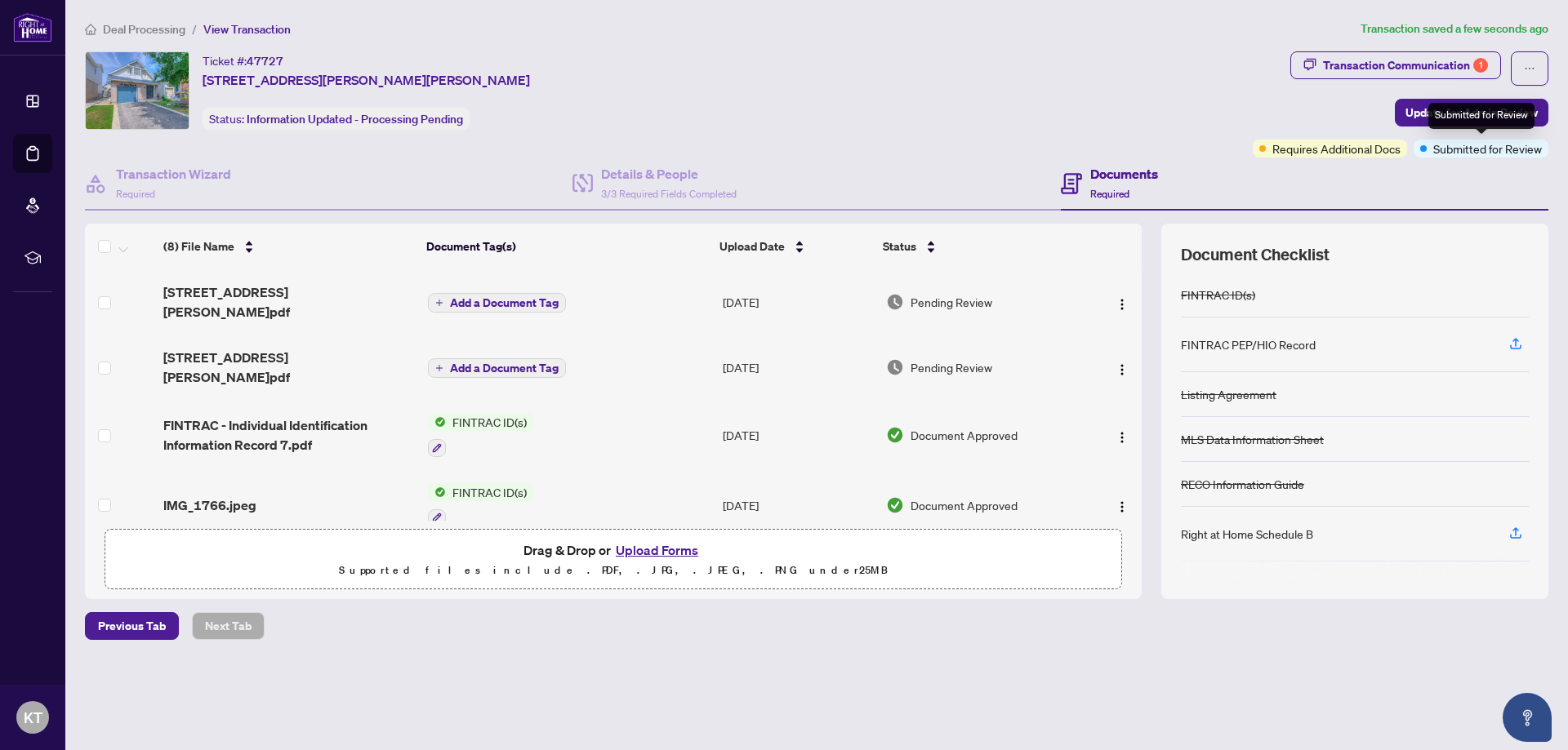
click at [1463, 148] on span "Submitted for Review" at bounding box center [1488, 149] width 109 height 18
click at [1520, 144] on span "Submitted for Review" at bounding box center [1488, 149] width 109 height 18
drag, startPoint x: 1298, startPoint y: 109, endPoint x: 1285, endPoint y: 110, distance: 13.0
click at [1297, 109] on div "Transaction Communication 1 Update for Admin Review Requires Additional Docs Su…" at bounding box center [1401, 104] width 295 height 106
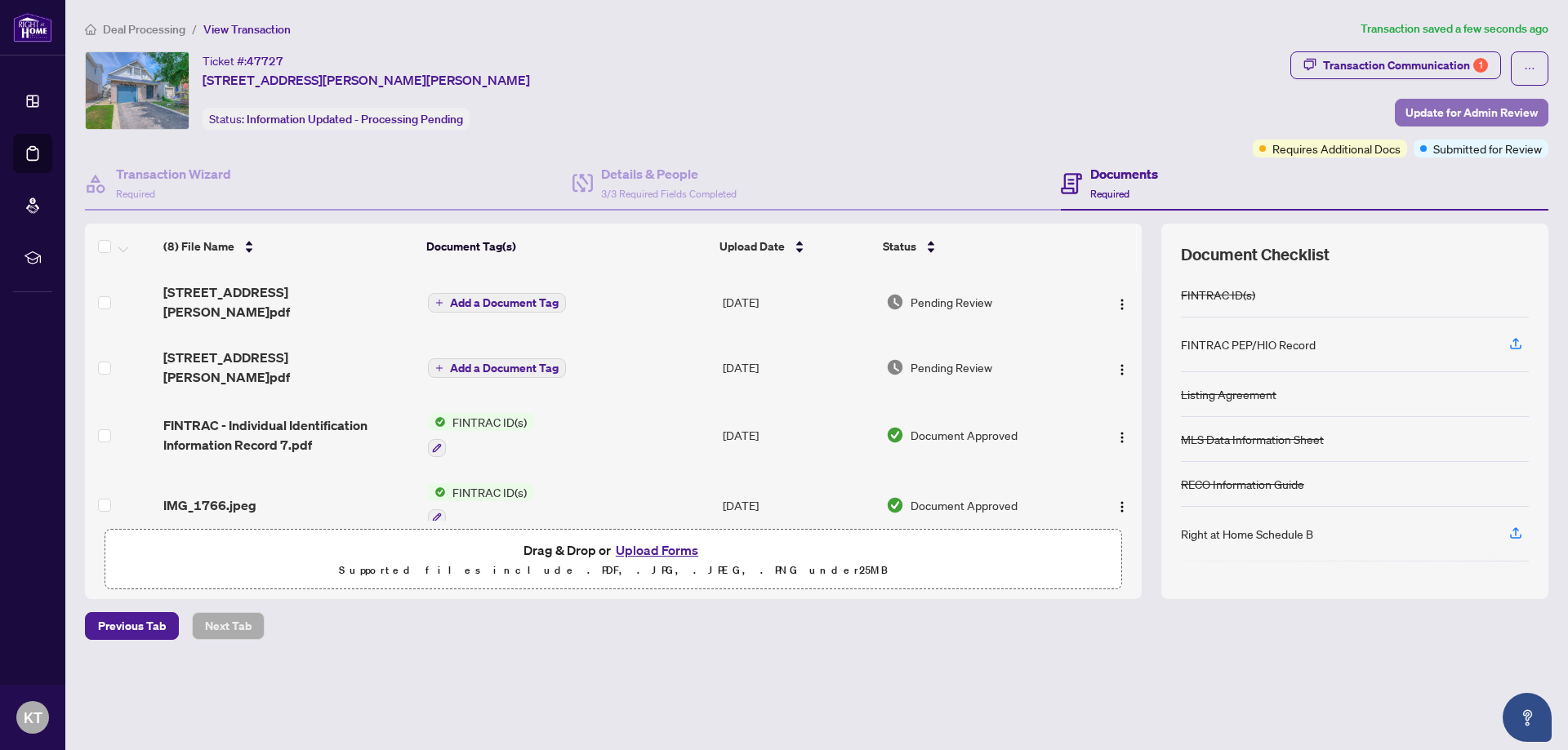
click at [1415, 112] on span "Update for Admin Review" at bounding box center [1472, 112] width 133 height 26
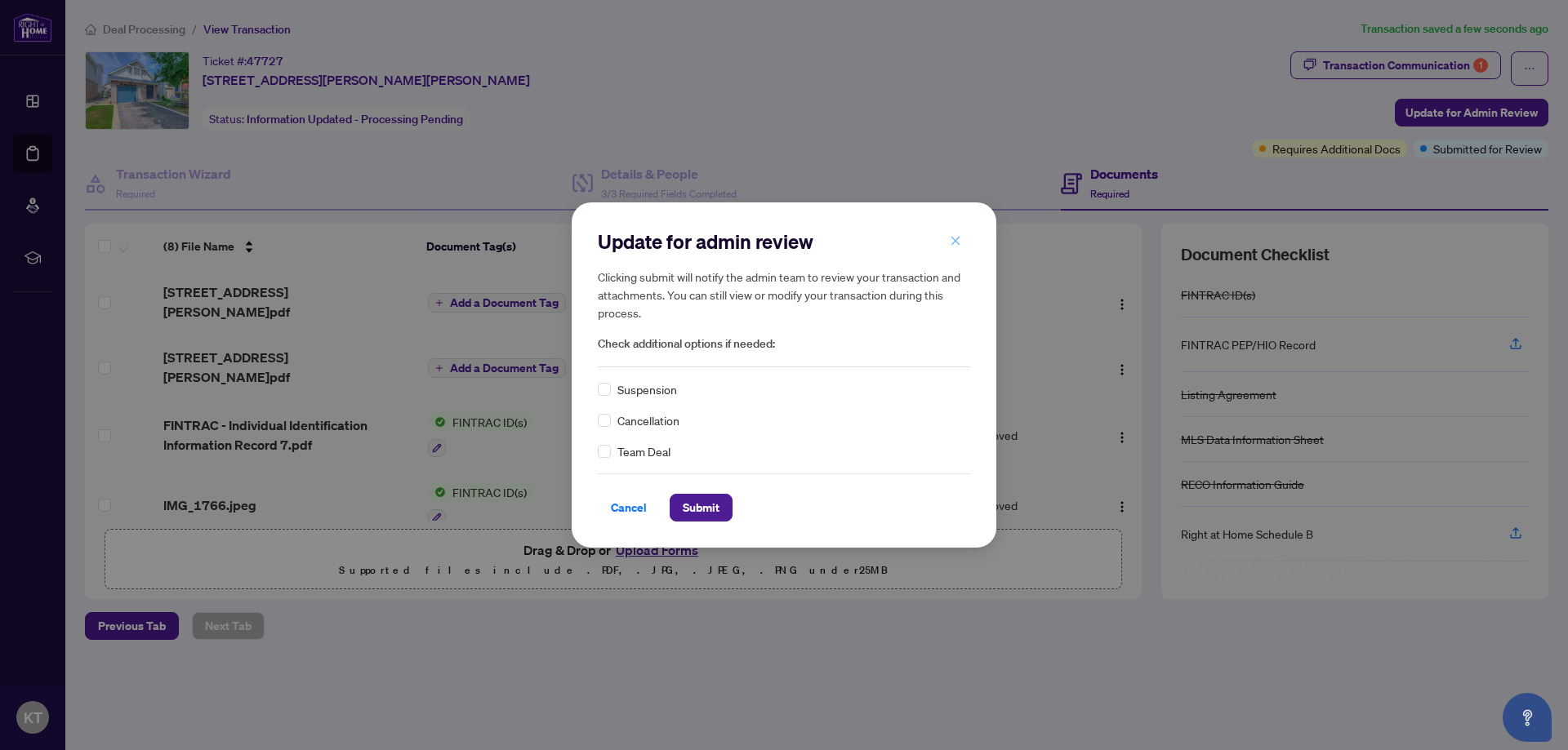
click at [959, 239] on icon "close" at bounding box center [955, 240] width 12 height 12
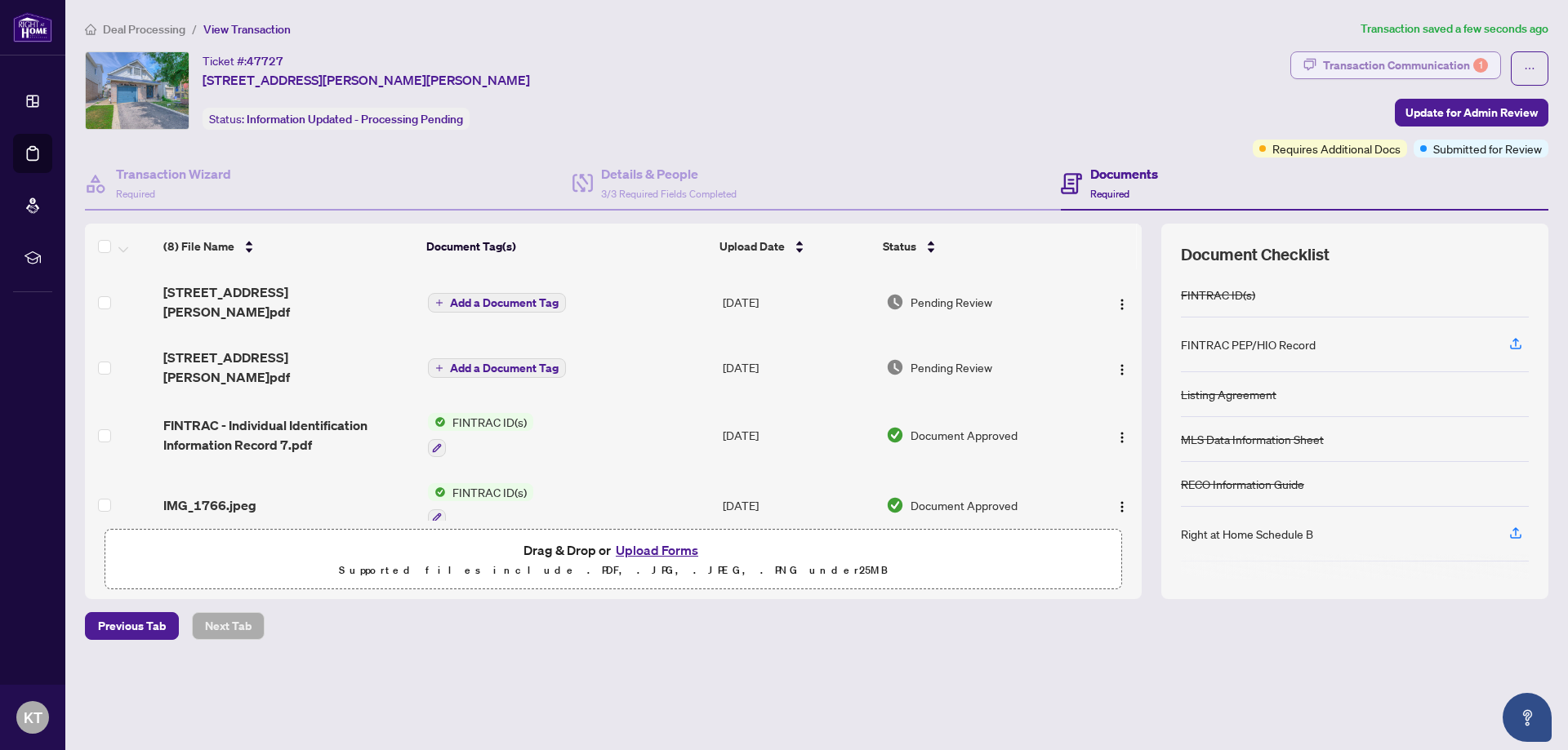
click at [1458, 56] on div "Transaction Communication 1" at bounding box center [1405, 65] width 165 height 26
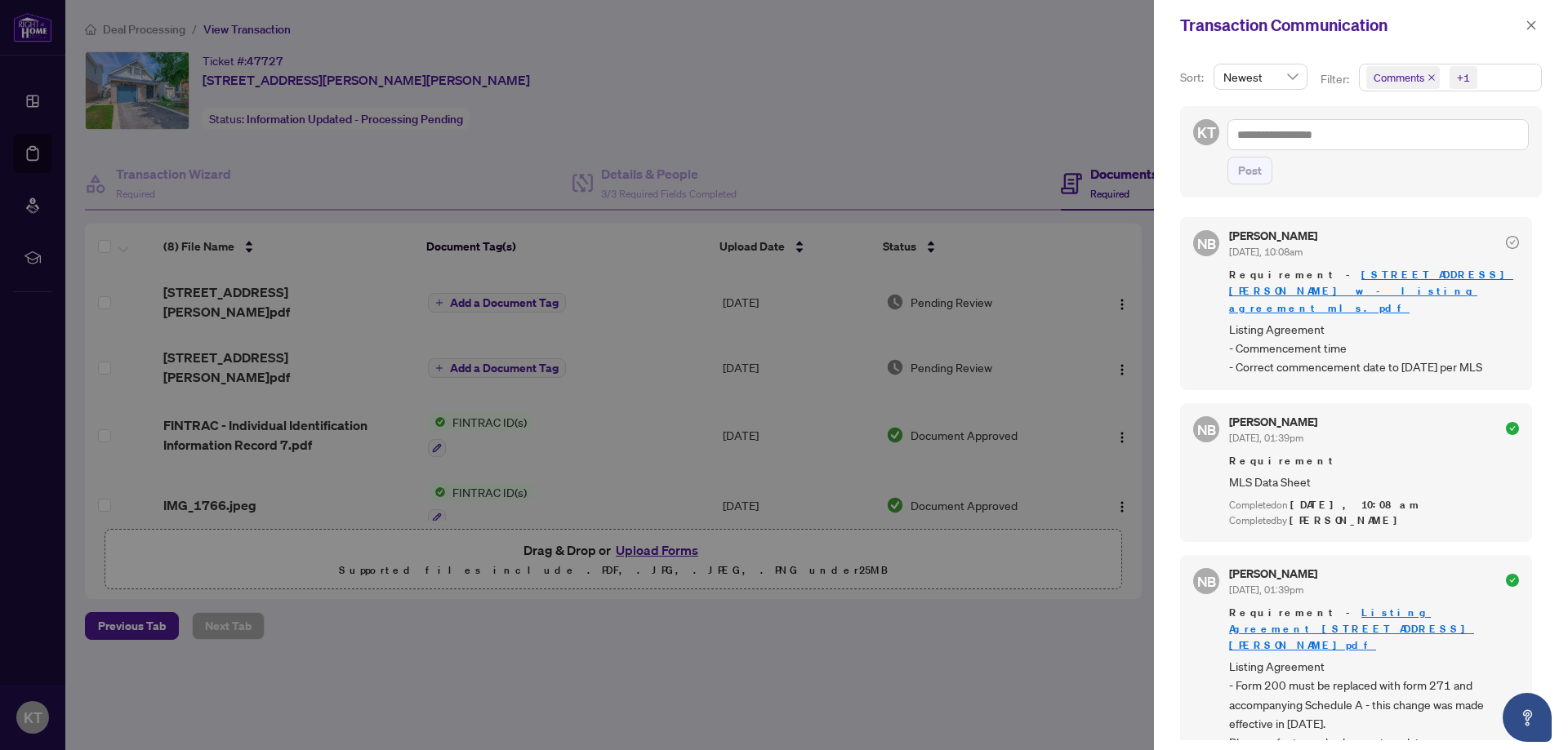
click at [1483, 270] on link "304 barton st w - listing agreement mls.pdf" at bounding box center [1370, 291] width 284 height 46
